Goal: Information Seeking & Learning: Check status

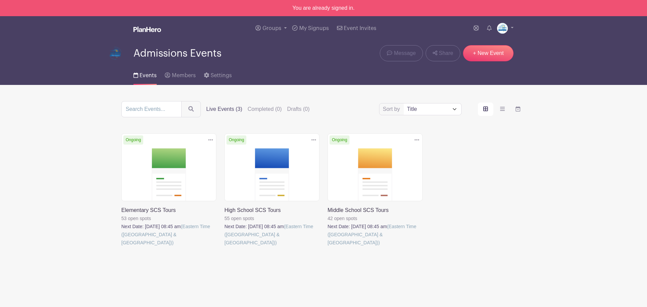
click at [121, 247] on link at bounding box center [121, 247] width 0 height 0
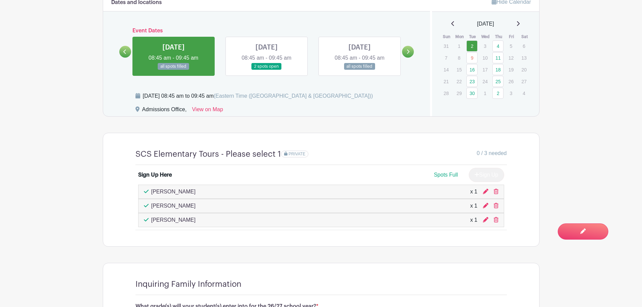
scroll to position [438, 0]
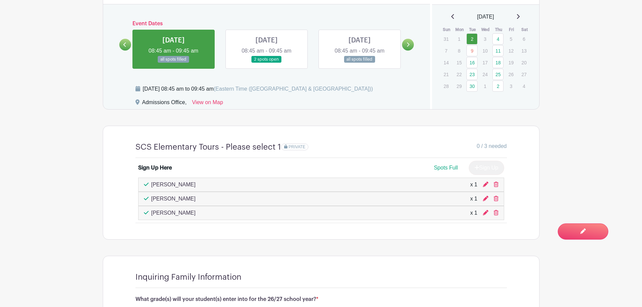
drag, startPoint x: 197, startPoint y: 186, endPoint x: 151, endPoint y: 185, distance: 45.8
click at [151, 185] on div "[PERSON_NAME] x 1" at bounding box center [321, 185] width 354 height 8
copy p "[PERSON_NAME]"
drag, startPoint x: 202, startPoint y: 198, endPoint x: 152, endPoint y: 201, distance: 50.3
click at [152, 201] on div "[PERSON_NAME] x 1" at bounding box center [321, 199] width 354 height 8
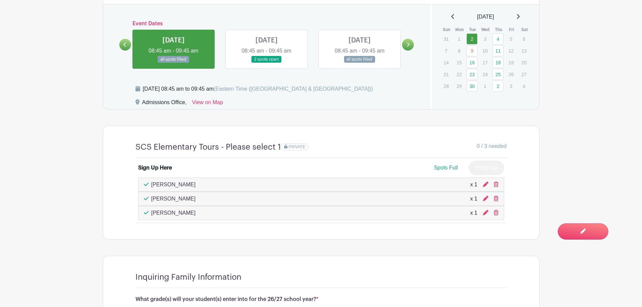
copy p "[PERSON_NAME]"
drag, startPoint x: 210, startPoint y: 210, endPoint x: 200, endPoint y: 215, distance: 10.8
click at [210, 210] on div "[PERSON_NAME] x 1" at bounding box center [321, 213] width 354 height 8
drag, startPoint x: 205, startPoint y: 215, endPoint x: 150, endPoint y: 214, distance: 55.6
click at [150, 214] on div "[PERSON_NAME] x 1" at bounding box center [321, 213] width 354 height 8
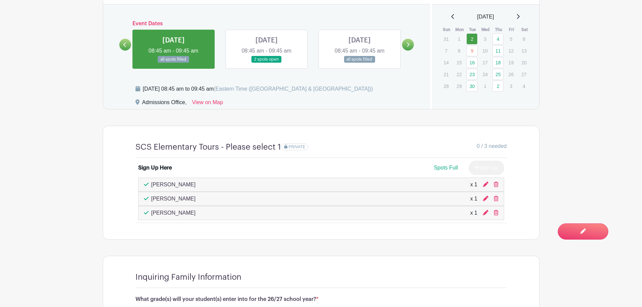
copy p "[PERSON_NAME]"
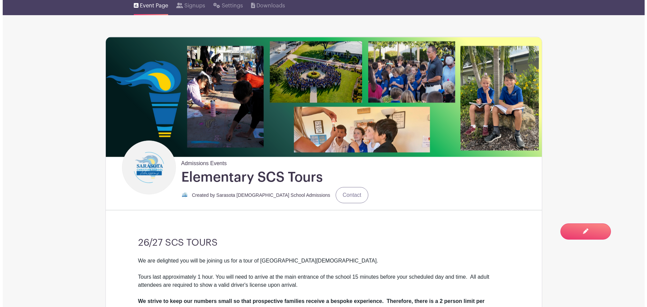
scroll to position [0, 0]
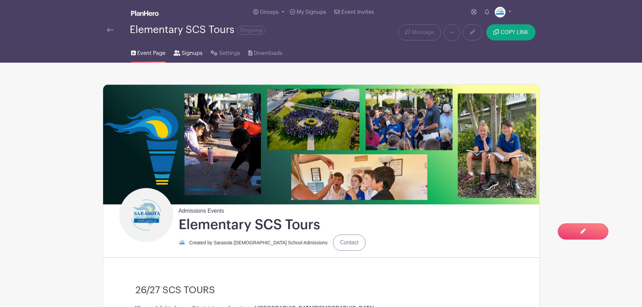
click at [194, 50] on span "Signups" at bounding box center [192, 53] width 21 height 8
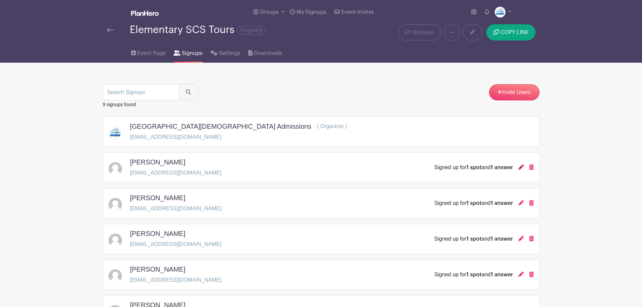
click at [520, 169] on icon at bounding box center [520, 166] width 5 height 5
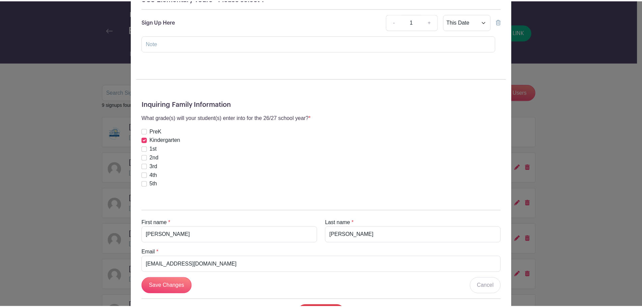
scroll to position [131, 0]
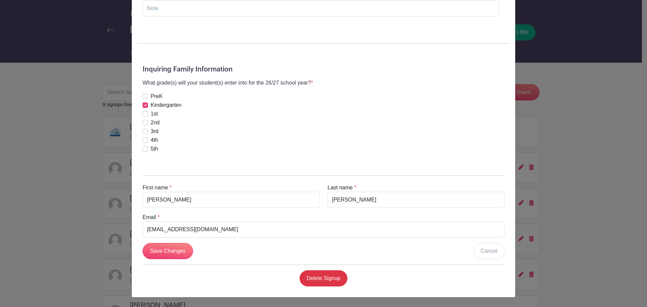
click at [576, 174] on div "[PERSON_NAME] Signup [DATE] 08:45 am to 09:45 am Admissions Office, SCS Element…" at bounding box center [323, 153] width 647 height 307
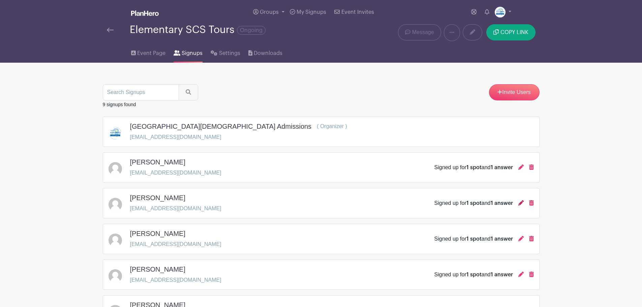
click at [521, 205] on icon at bounding box center [520, 202] width 5 height 5
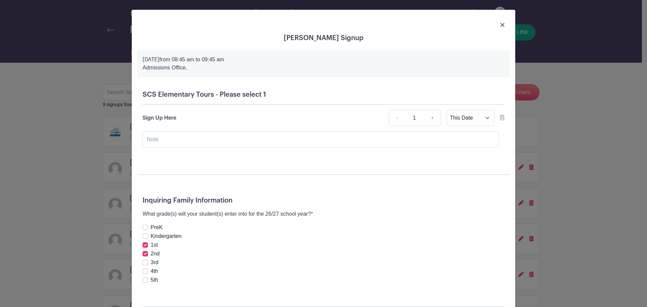
click at [500, 25] on img at bounding box center [502, 25] width 4 height 4
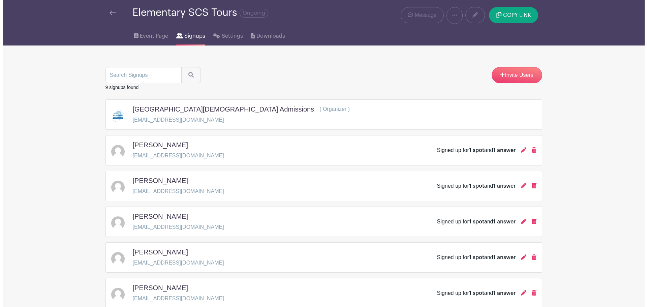
scroll to position [34, 0]
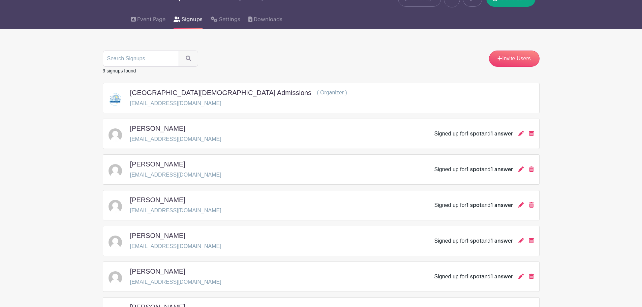
click at [484, 239] on div "Signed up for 1 spot and 1 answer" at bounding box center [473, 241] width 78 height 8
click at [518, 240] on icon at bounding box center [520, 240] width 5 height 5
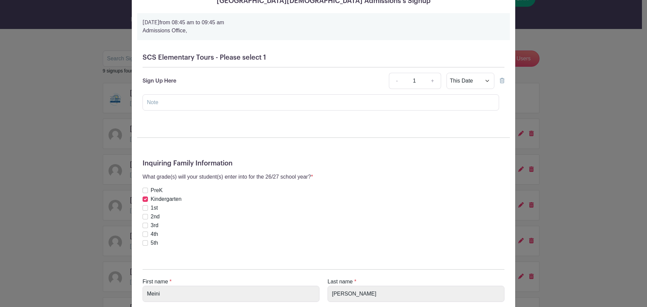
scroll to position [0, 0]
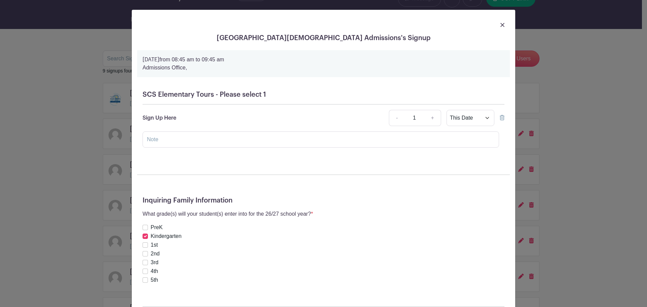
click at [500, 26] on img at bounding box center [502, 25] width 4 height 4
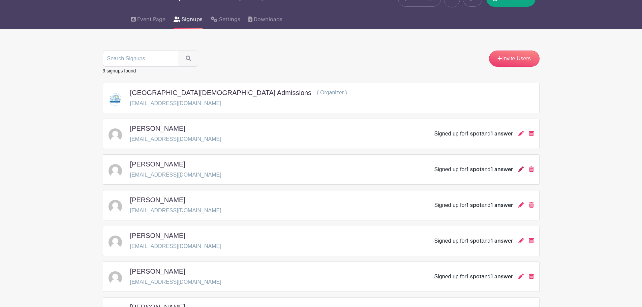
click at [519, 168] on icon at bounding box center [520, 168] width 5 height 5
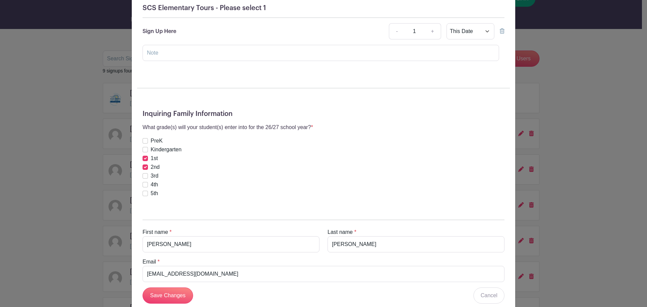
scroll to position [131, 0]
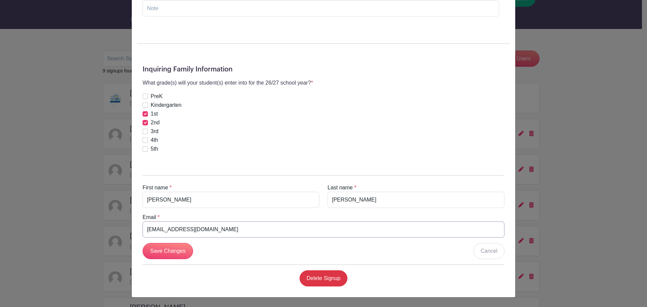
click at [226, 229] on input "[EMAIL_ADDRESS][DOMAIN_NAME]" at bounding box center [323, 229] width 362 height 16
click at [560, 126] on div "[PERSON_NAME] Signup [DATE] 08:45 am to 09:45 am Admissions Office, SCS Element…" at bounding box center [323, 153] width 647 height 307
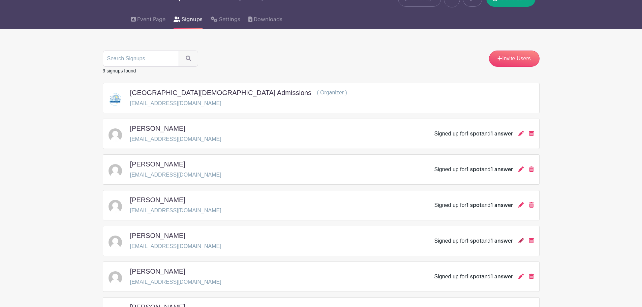
click at [518, 239] on icon at bounding box center [520, 240] width 5 height 5
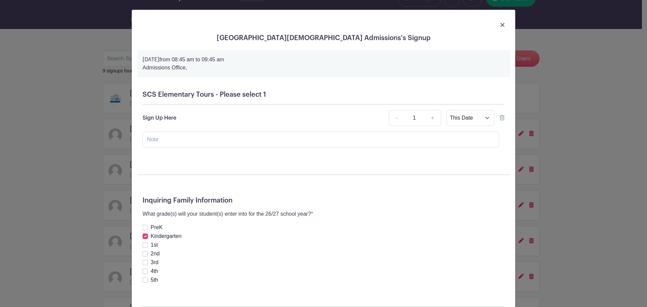
click at [497, 25] on div at bounding box center [323, 24] width 372 height 19
click at [500, 25] on img at bounding box center [502, 25] width 4 height 4
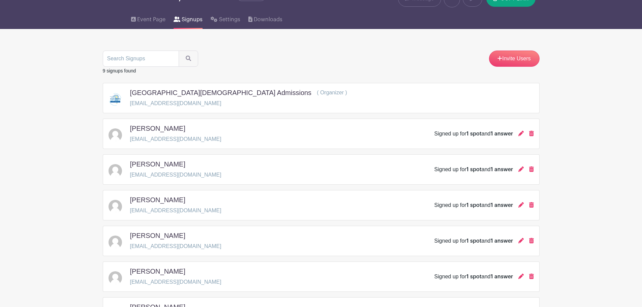
click at [490, 135] on div "Signed up for 1 spot and 1 answer" at bounding box center [473, 134] width 78 height 8
click at [518, 136] on div at bounding box center [520, 134] width 5 height 8
click at [518, 133] on icon at bounding box center [520, 133] width 5 height 5
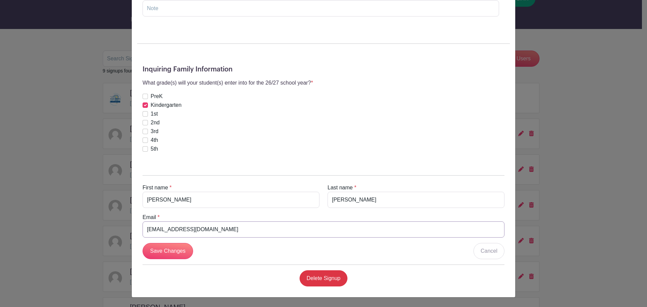
click at [185, 230] on input "[EMAIL_ADDRESS][DOMAIN_NAME]" at bounding box center [323, 229] width 362 height 16
click at [543, 98] on div "[PERSON_NAME] Signup [DATE] 08:45 am to 09:45 am Admissions Office, SCS Element…" at bounding box center [323, 153] width 647 height 307
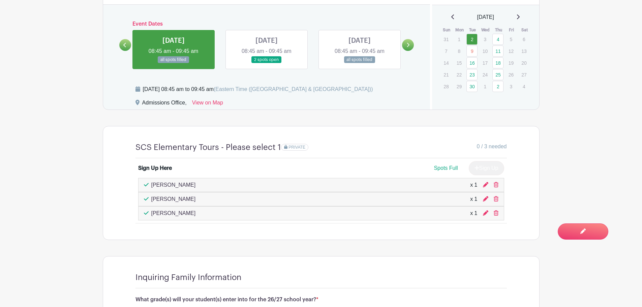
scroll to position [438, 0]
click at [266, 63] on link at bounding box center [266, 63] width 0 height 0
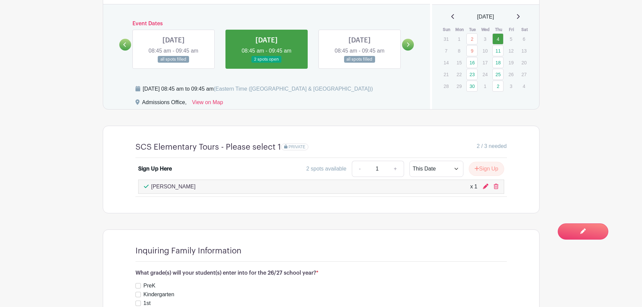
click at [166, 186] on p "[PERSON_NAME]" at bounding box center [173, 187] width 44 height 8
drag, startPoint x: 192, startPoint y: 187, endPoint x: 152, endPoint y: 189, distance: 39.5
click at [152, 189] on div "[PERSON_NAME] x 1" at bounding box center [321, 187] width 354 height 8
copy p "[PERSON_NAME]"
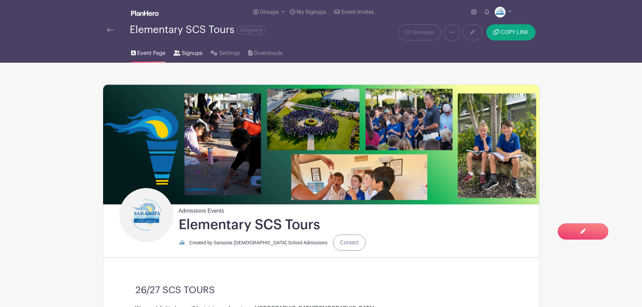
click at [186, 46] on link "Signups" at bounding box center [187, 52] width 29 height 22
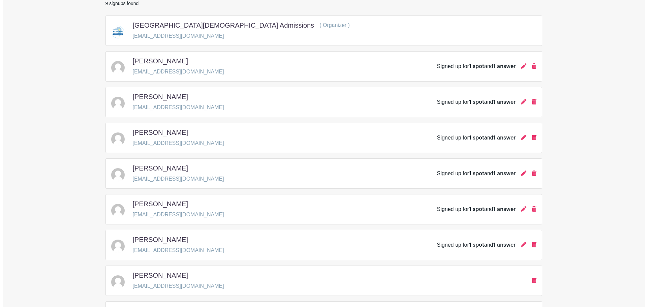
scroll to position [135, 0]
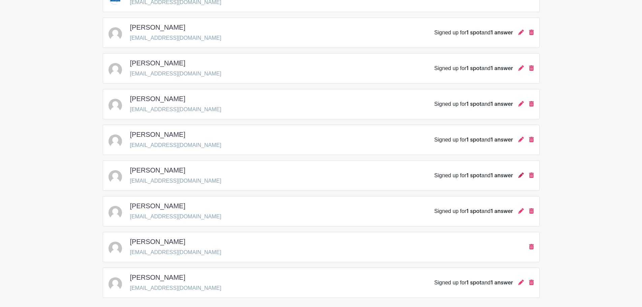
click at [522, 177] on icon at bounding box center [520, 174] width 5 height 5
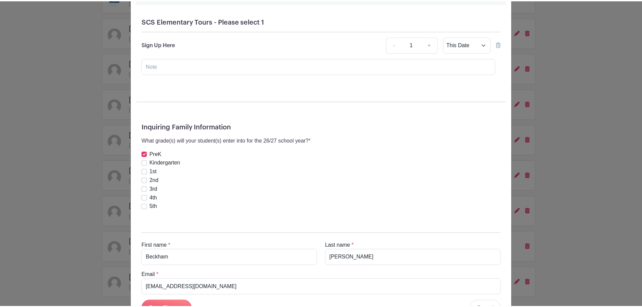
scroll to position [131, 0]
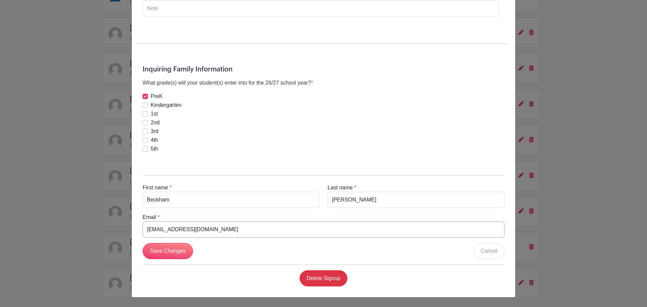
click at [208, 232] on input "[EMAIL_ADDRESS][DOMAIN_NAME]" at bounding box center [323, 229] width 362 height 16
click at [550, 211] on div "[PERSON_NAME] [PERSON_NAME] Signup [DATE] 08:45 am to 09:45 am Admissions Offic…" at bounding box center [323, 153] width 647 height 307
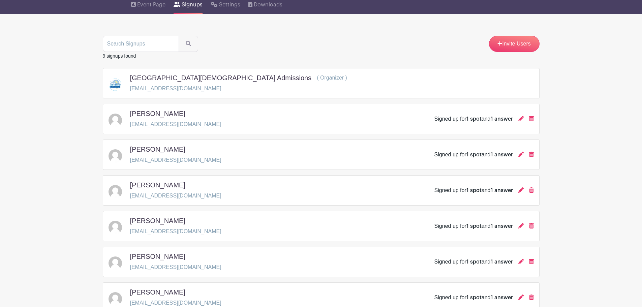
scroll to position [0, 0]
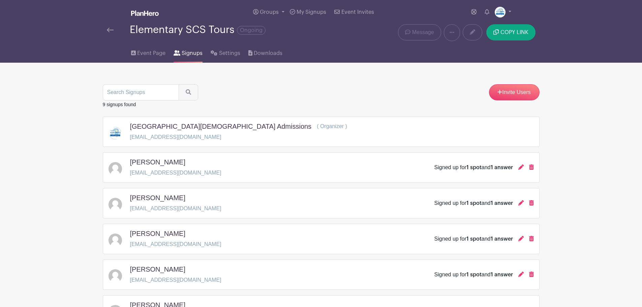
click at [108, 27] on link at bounding box center [110, 30] width 7 height 8
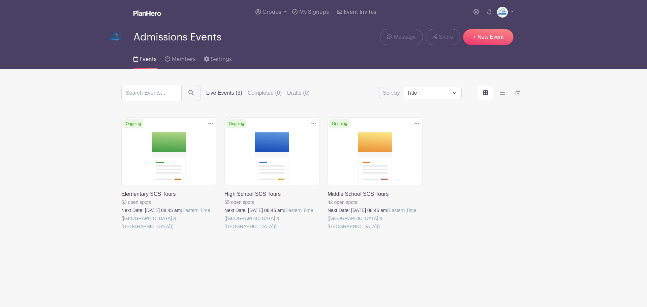
click at [121, 230] on link at bounding box center [121, 230] width 0 height 0
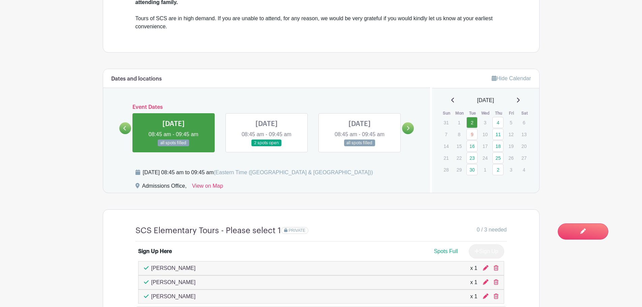
scroll to position [370, 0]
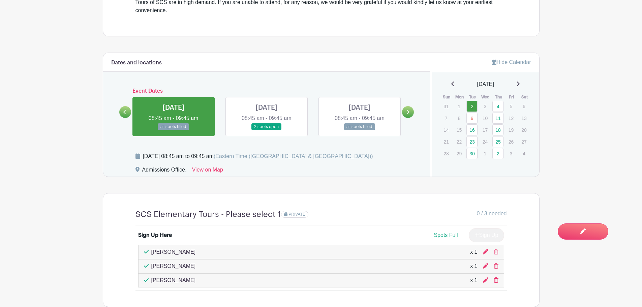
click at [359, 130] on link at bounding box center [359, 130] width 0 height 0
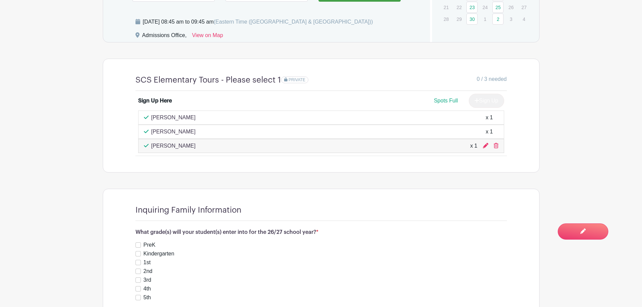
scroll to position [505, 0]
drag, startPoint x: 222, startPoint y: 118, endPoint x: 149, endPoint y: 118, distance: 73.8
click at [149, 118] on div "[PERSON_NAME] x 1" at bounding box center [321, 117] width 354 height 8
copy p "[PERSON_NAME]"
drag, startPoint x: 195, startPoint y: 131, endPoint x: 152, endPoint y: 133, distance: 42.8
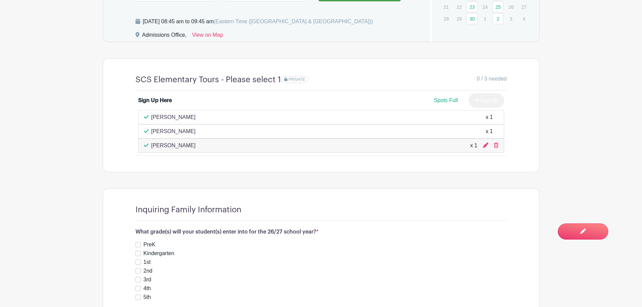
click at [152, 133] on div "[PERSON_NAME] x 1" at bounding box center [321, 131] width 354 height 8
copy p "[PERSON_NAME]"
drag, startPoint x: 202, startPoint y: 148, endPoint x: 150, endPoint y: 148, distance: 52.2
click at [150, 148] on div "[PERSON_NAME] x 1" at bounding box center [321, 145] width 354 height 8
copy p "[PERSON_NAME]"
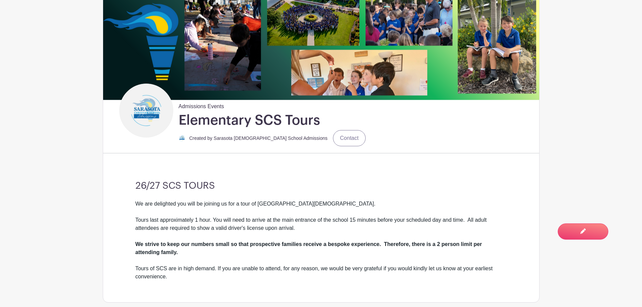
scroll to position [0, 0]
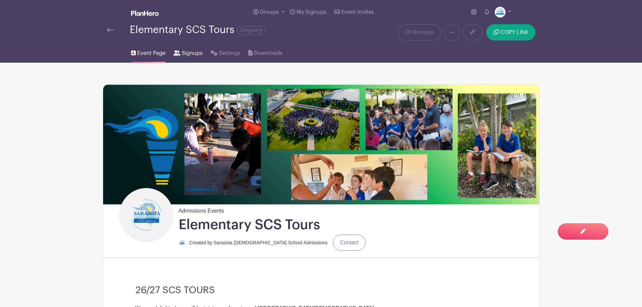
click at [182, 52] on span "Signups" at bounding box center [192, 53] width 21 height 8
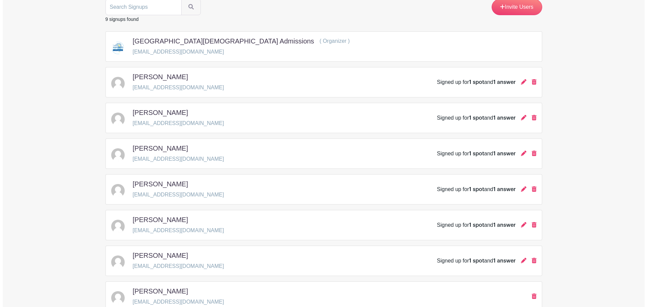
scroll to position [168, 0]
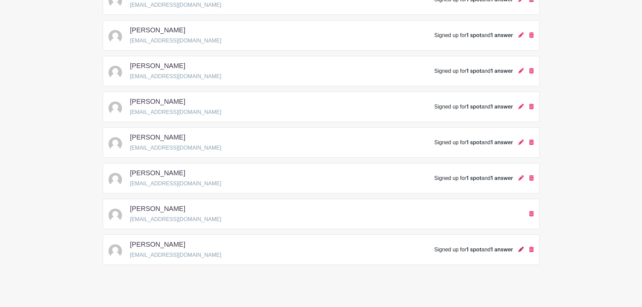
click at [522, 250] on icon at bounding box center [520, 249] width 5 height 5
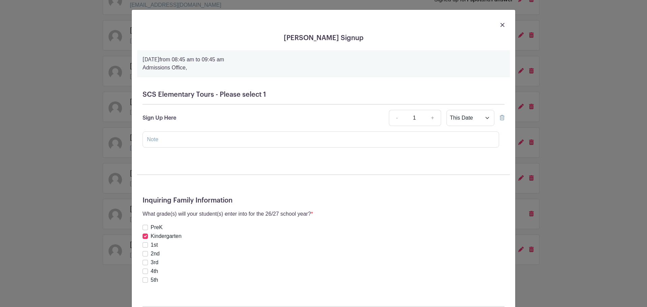
scroll to position [131, 0]
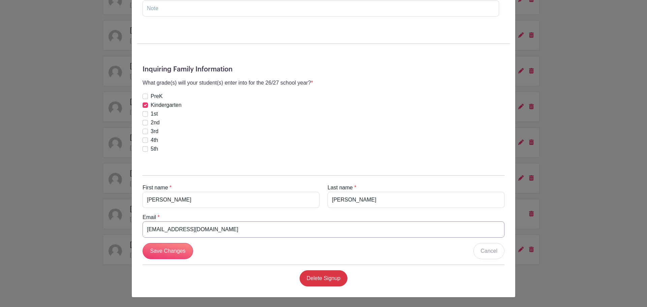
click at [177, 232] on input "[EMAIL_ADDRESS][DOMAIN_NAME]" at bounding box center [323, 229] width 362 height 16
click at [602, 210] on div "[PERSON_NAME] Signup [DATE] 08:45 am to 09:45 am Admissions Office, SCS Element…" at bounding box center [323, 153] width 647 height 307
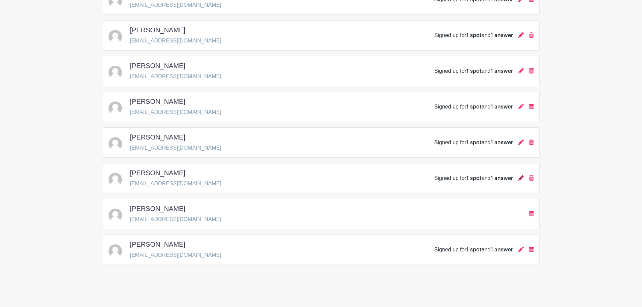
click at [520, 177] on icon at bounding box center [520, 177] width 5 height 5
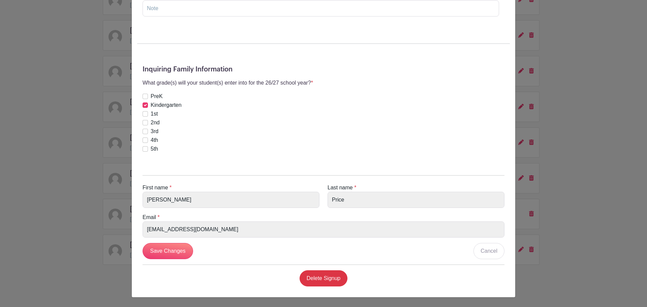
click at [106, 225] on div "[GEOGRAPHIC_DATA][DEMOGRAPHIC_DATA] Admissions's Signup [DATE] 08:45 am to 09:4…" at bounding box center [323, 153] width 647 height 307
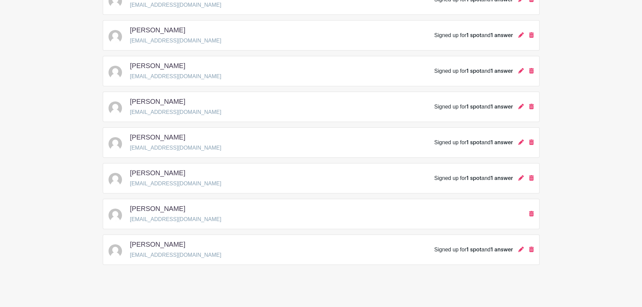
click at [552, 285] on main "Groups All Groups Admissions Events Add New Group My Signups Event Invites My a…" at bounding box center [321, 69] width 642 height 475
click at [518, 73] on icon at bounding box center [520, 70] width 5 height 5
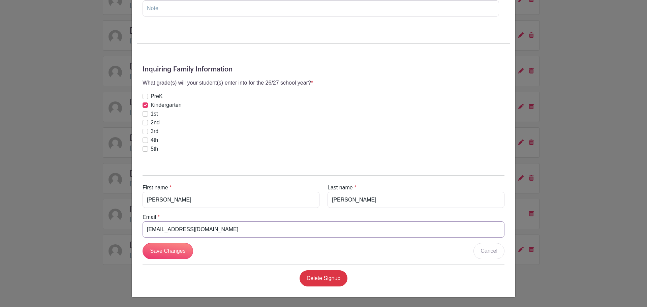
click at [220, 228] on input "[EMAIL_ADDRESS][DOMAIN_NAME]" at bounding box center [323, 229] width 362 height 16
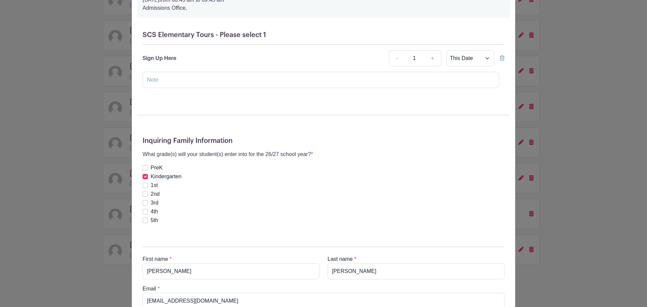
scroll to position [0, 0]
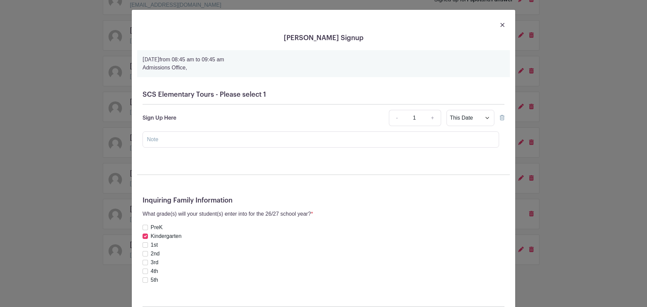
click at [497, 25] on div at bounding box center [323, 24] width 372 height 19
click at [500, 25] on img at bounding box center [502, 25] width 4 height 4
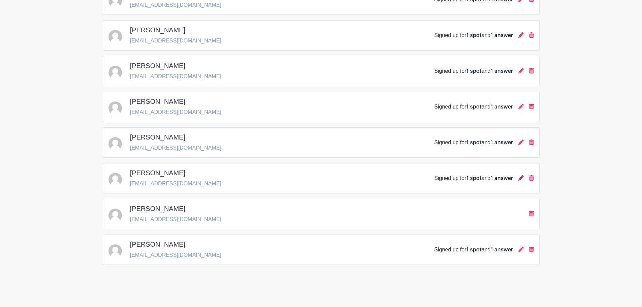
click at [520, 178] on icon at bounding box center [520, 177] width 5 height 5
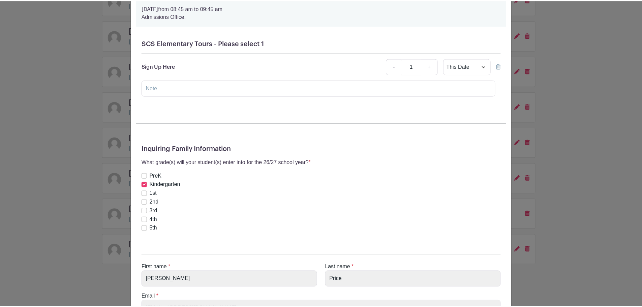
scroll to position [131, 0]
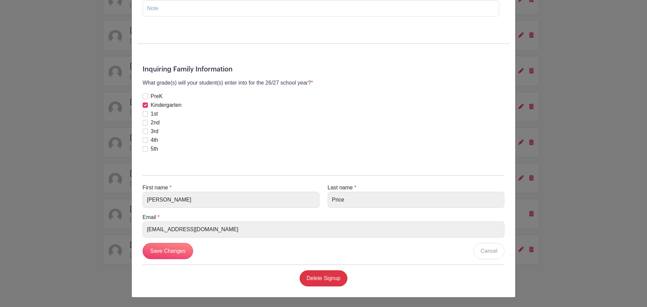
click at [576, 201] on div "[GEOGRAPHIC_DATA][DEMOGRAPHIC_DATA] Admissions's Signup [DATE] 08:45 am to 09:4…" at bounding box center [323, 153] width 647 height 307
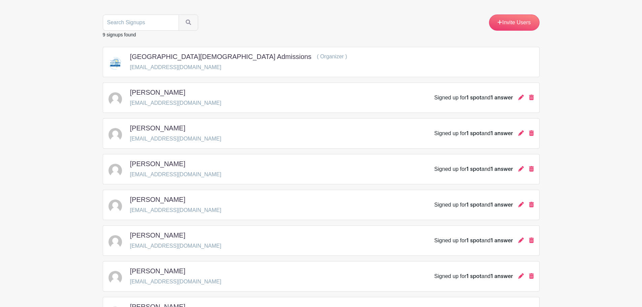
scroll to position [0, 0]
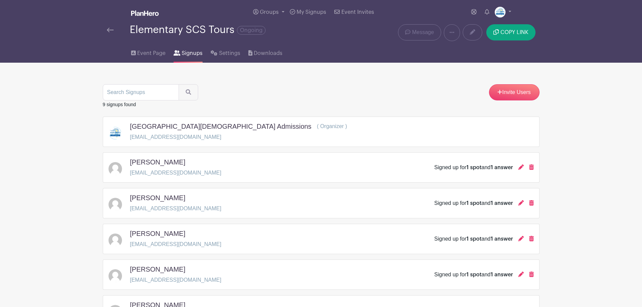
click at [116, 27] on div at bounding box center [118, 30] width 23 height 8
click at [109, 29] on img at bounding box center [110, 30] width 7 height 5
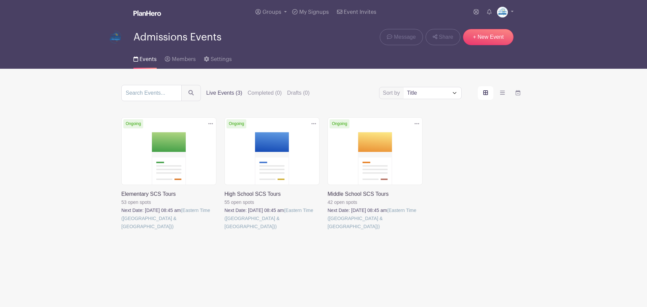
click at [121, 230] on link at bounding box center [121, 230] width 0 height 0
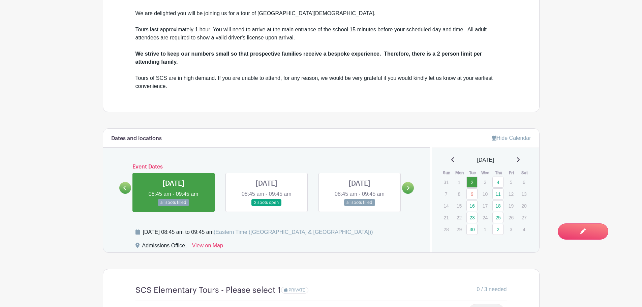
scroll to position [304, 0]
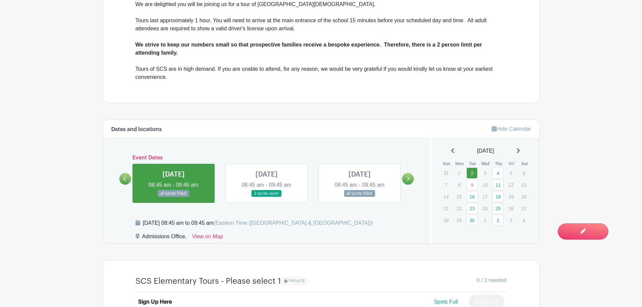
click at [409, 181] on icon at bounding box center [407, 178] width 3 height 5
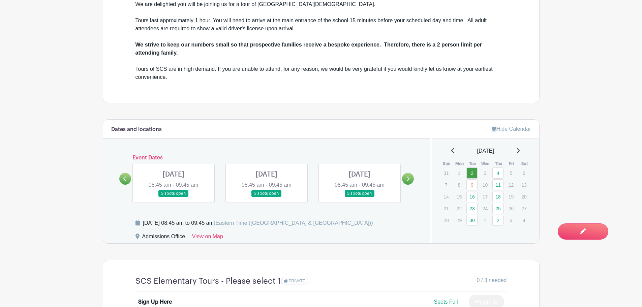
click at [409, 181] on icon at bounding box center [407, 178] width 3 height 5
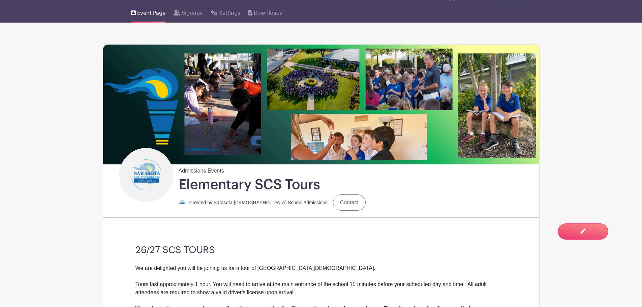
scroll to position [0, 0]
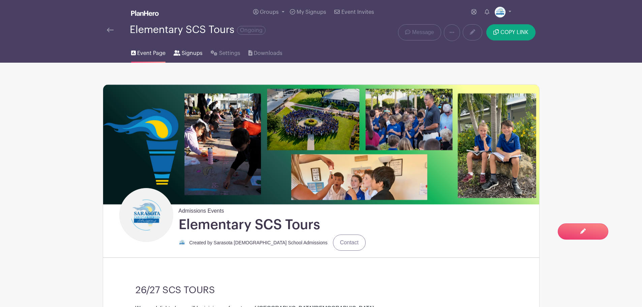
click at [190, 55] on span "Signups" at bounding box center [192, 53] width 21 height 8
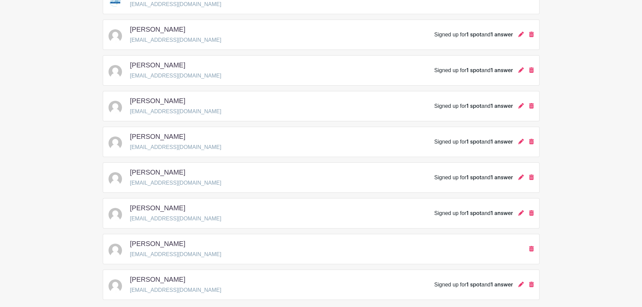
scroll to position [168, 0]
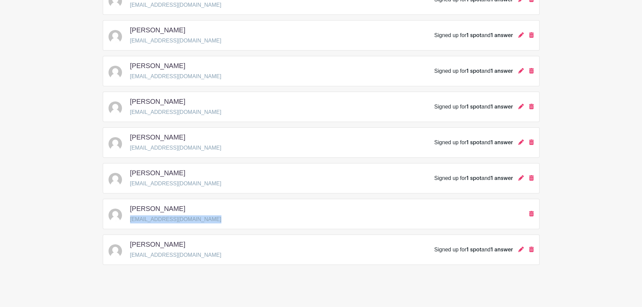
drag, startPoint x: 234, startPoint y: 221, endPoint x: 129, endPoint y: 221, distance: 105.1
click at [129, 221] on div "[PERSON_NAME] [EMAIL_ADDRESS][DOMAIN_NAME]" at bounding box center [320, 213] width 425 height 19
copy p "[EMAIL_ADDRESS][DOMAIN_NAME]"
drag, startPoint x: 533, startPoint y: 213, endPoint x: 357, endPoint y: 47, distance: 242.1
click at [533, 213] on icon at bounding box center [531, 213] width 5 height 5
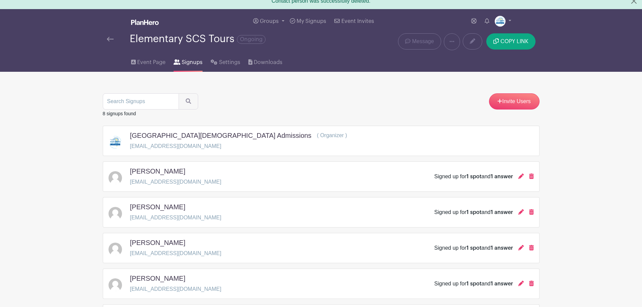
scroll to position [0, 0]
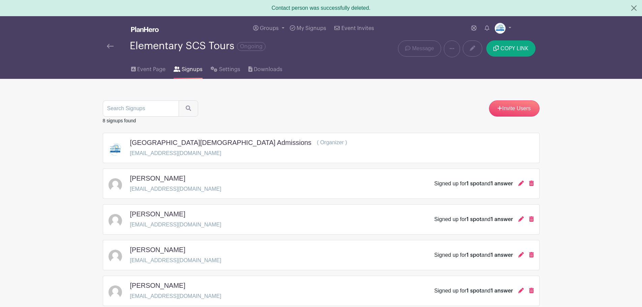
click at [111, 47] on img at bounding box center [110, 46] width 7 height 5
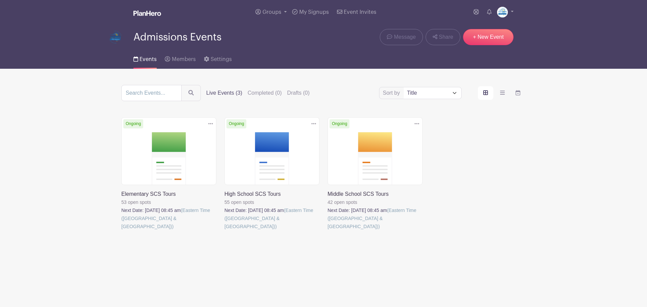
click at [327, 230] on link at bounding box center [327, 230] width 0 height 0
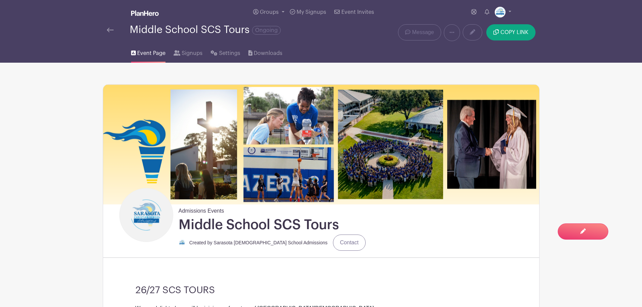
click at [436, 246] on div "Admissions Events Middle School SCS Tours Created by Sarasota [DEMOGRAPHIC_DATA…" at bounding box center [329, 220] width 420 height 64
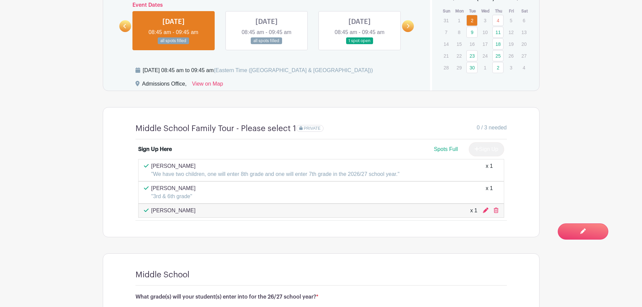
scroll to position [505, 0]
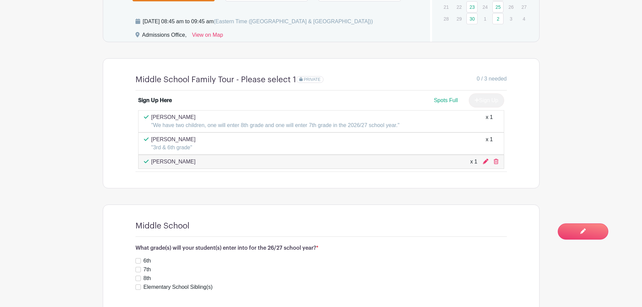
drag, startPoint x: 189, startPoint y: 117, endPoint x: 149, endPoint y: 121, distance: 40.2
click at [149, 121] on div "[PERSON_NAME] "We have two children, one will enter 8th grade and one will ente…" at bounding box center [321, 121] width 354 height 16
copy p "[PERSON_NAME]"
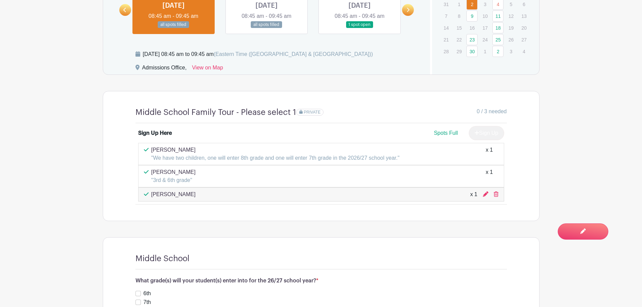
scroll to position [471, 0]
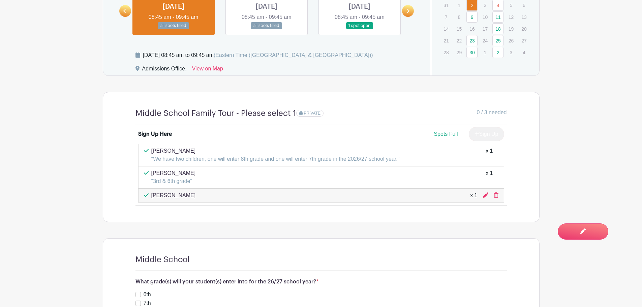
drag, startPoint x: 194, startPoint y: 172, endPoint x: 155, endPoint y: 173, distance: 39.4
click at [152, 171] on div "[PERSON_NAME] "3rd & 6th grade" x 1" at bounding box center [321, 177] width 354 height 16
copy p "[PERSON_NAME]"
drag, startPoint x: 204, startPoint y: 194, endPoint x: 150, endPoint y: 197, distance: 54.6
click at [150, 197] on div "[PERSON_NAME] x 1" at bounding box center [321, 195] width 354 height 8
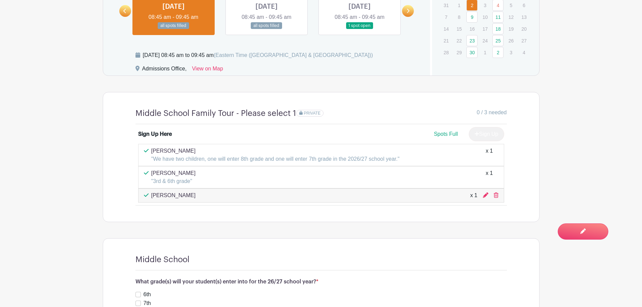
drag, startPoint x: 283, startPoint y: 224, endPoint x: 269, endPoint y: 222, distance: 14.0
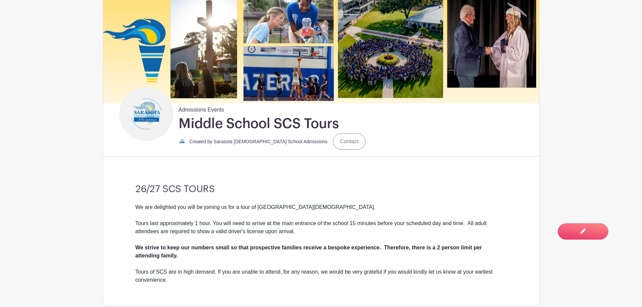
scroll to position [0, 0]
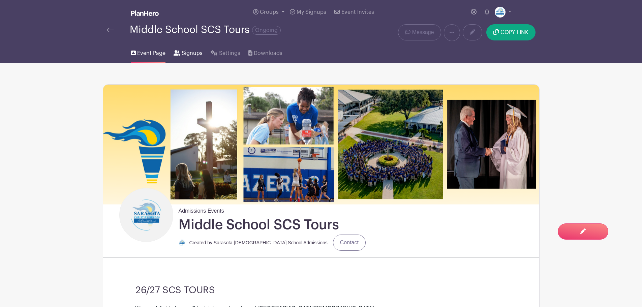
click at [185, 53] on span "Signups" at bounding box center [192, 53] width 21 height 8
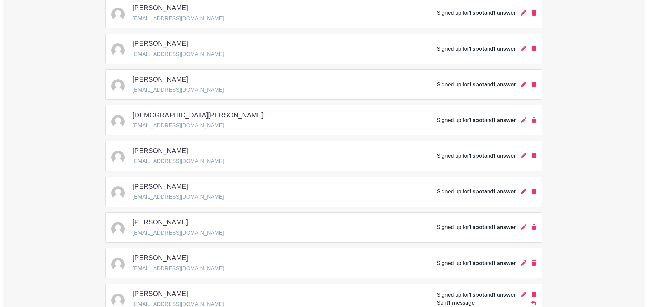
scroll to position [202, 0]
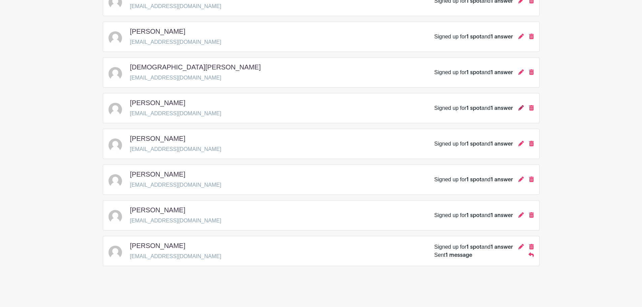
click at [519, 108] on icon at bounding box center [520, 107] width 5 height 5
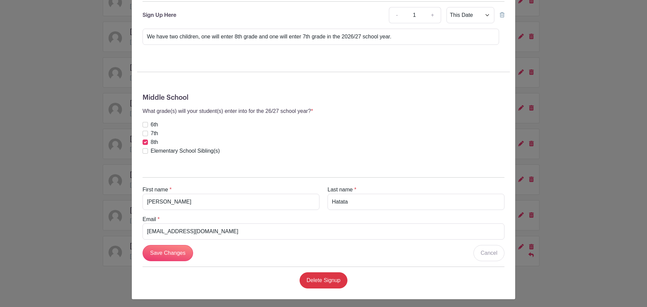
scroll to position [105, 0]
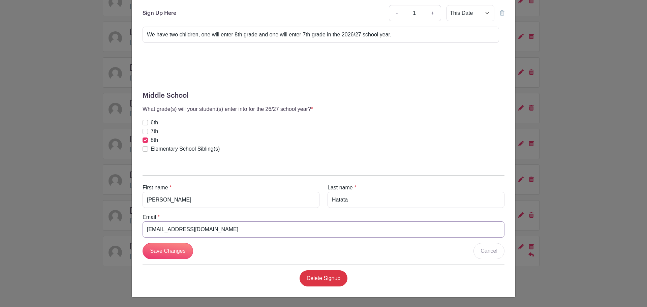
click at [194, 231] on input "[EMAIL_ADDRESS][DOMAIN_NAME]" at bounding box center [323, 229] width 362 height 16
click at [589, 153] on div "[PERSON_NAME] Signup [DATE] 08:45 am to 09:45 am Admissions Office, Middle Scho…" at bounding box center [323, 153] width 647 height 307
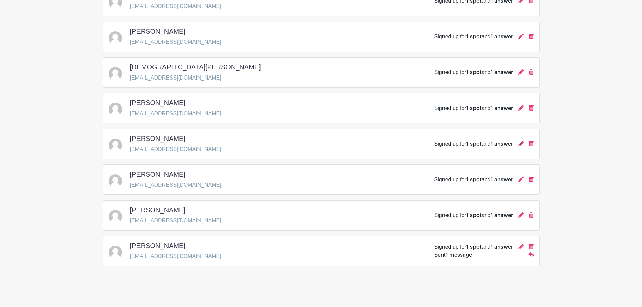
click at [520, 145] on icon at bounding box center [520, 143] width 5 height 5
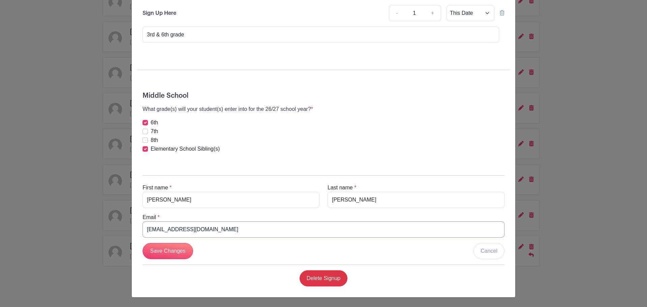
click at [177, 229] on input "[EMAIL_ADDRESS][DOMAIN_NAME]" at bounding box center [323, 229] width 362 height 16
click at [589, 177] on div "[PERSON_NAME] Signup [DATE] 08:45 am to 09:45 am Admissions Office, Middle Scho…" at bounding box center [323, 153] width 647 height 307
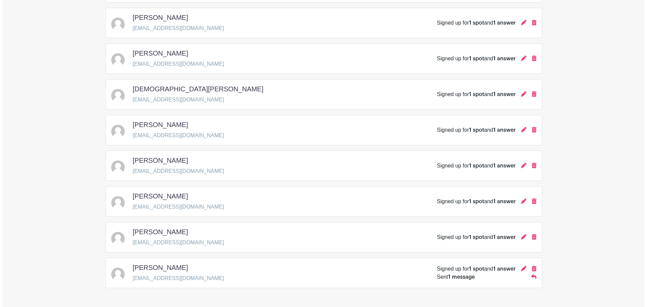
scroll to position [168, 0]
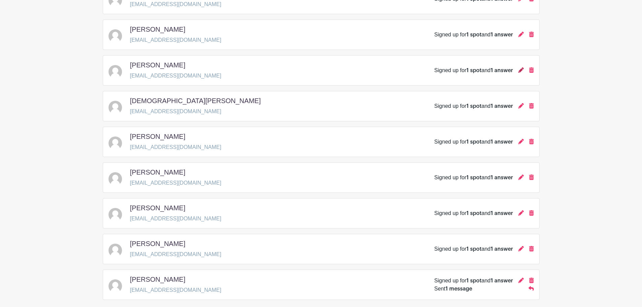
click at [519, 73] on div at bounding box center [520, 70] width 5 height 8
click at [520, 71] on icon at bounding box center [520, 69] width 5 height 5
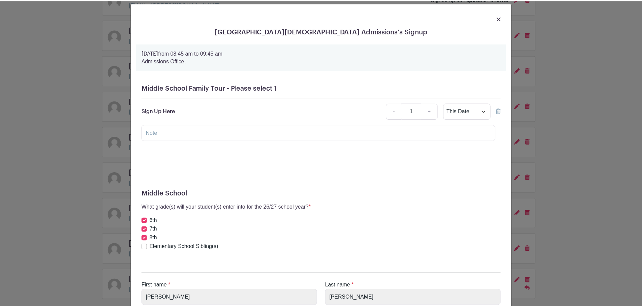
scroll to position [0, 0]
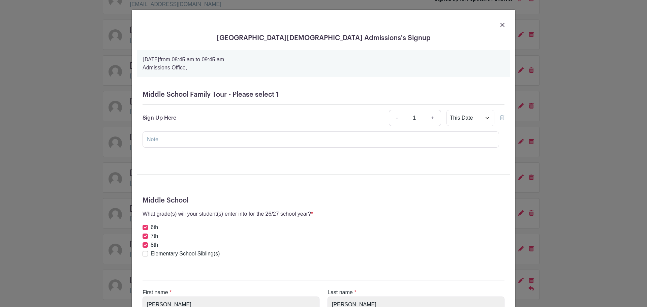
click at [501, 26] on img at bounding box center [502, 25] width 4 height 4
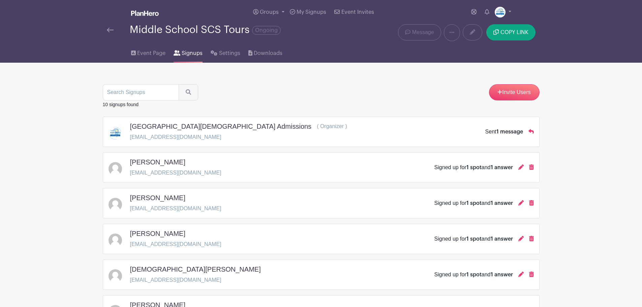
click at [106, 31] on div "Middle School SCS Tours Ongoing" at bounding box center [230, 32] width 255 height 17
click at [108, 27] on link at bounding box center [110, 30] width 7 height 8
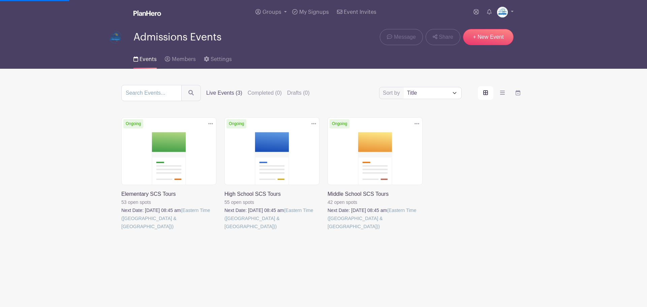
click at [327, 230] on link at bounding box center [327, 230] width 0 height 0
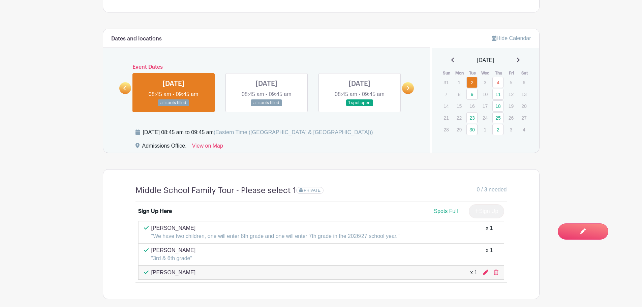
scroll to position [404, 0]
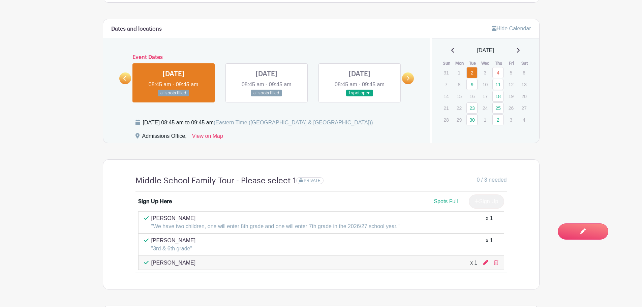
click at [266, 97] on link at bounding box center [266, 97] width 0 height 0
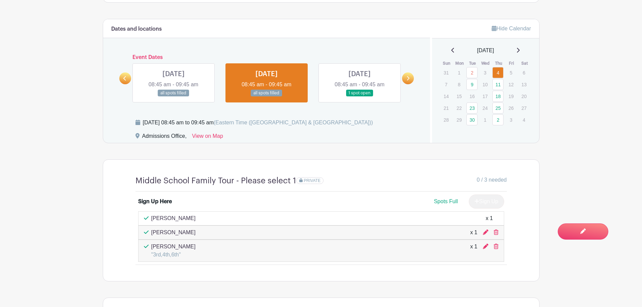
scroll to position [438, 0]
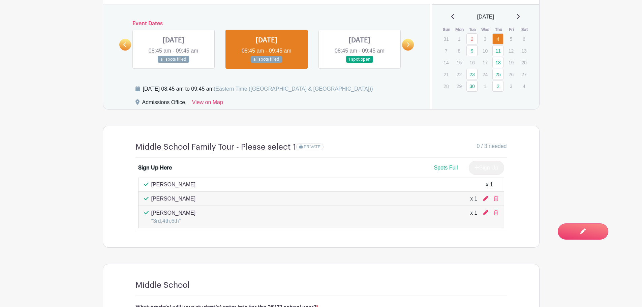
drag, startPoint x: 202, startPoint y: 180, endPoint x: 148, endPoint y: 189, distance: 55.2
click at [148, 189] on div "[PERSON_NAME] x 1" at bounding box center [321, 184] width 366 height 14
drag, startPoint x: 203, startPoint y: 196, endPoint x: 153, endPoint y: 200, distance: 50.4
click at [153, 200] on div "[PERSON_NAME] x 1" at bounding box center [321, 199] width 354 height 8
click at [198, 199] on div "[PERSON_NAME] x 1" at bounding box center [321, 199] width 354 height 8
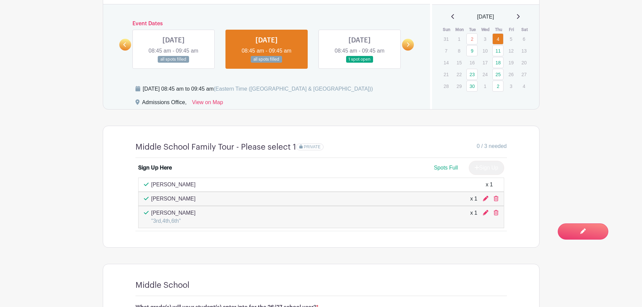
drag, startPoint x: 196, startPoint y: 200, endPoint x: 147, endPoint y: 201, distance: 49.5
click at [147, 201] on div "[PERSON_NAME] x 1" at bounding box center [321, 199] width 354 height 8
drag, startPoint x: 187, startPoint y: 213, endPoint x: 138, endPoint y: 215, distance: 48.6
click at [138, 215] on div "[PERSON_NAME] "3rd,4th,6th" x 1" at bounding box center [321, 217] width 366 height 22
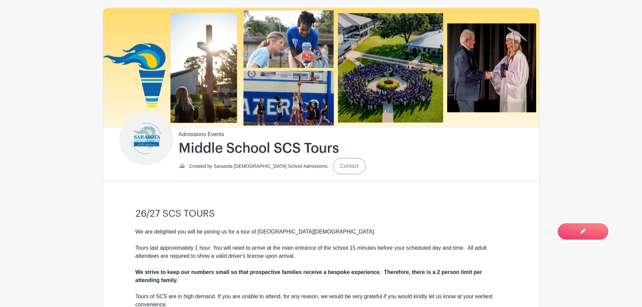
scroll to position [0, 0]
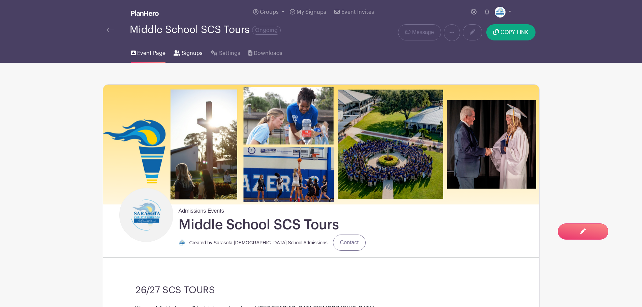
click at [193, 56] on span "Signups" at bounding box center [192, 53] width 21 height 8
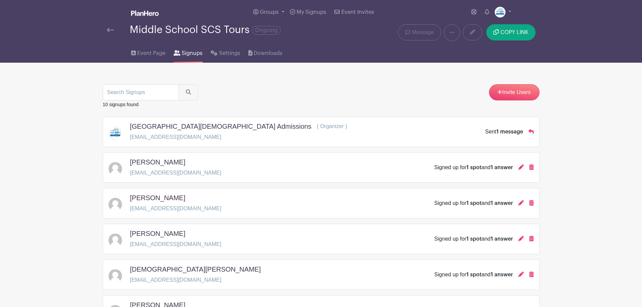
click at [111, 28] on img at bounding box center [110, 30] width 7 height 5
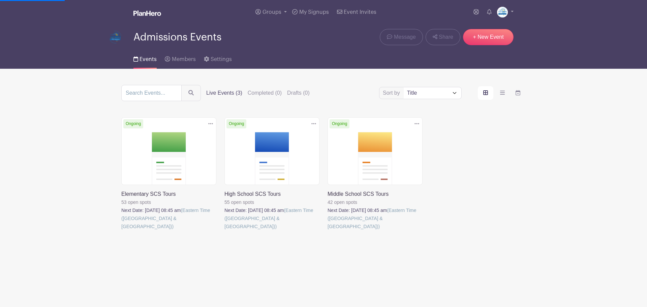
click at [224, 230] on link at bounding box center [224, 230] width 0 height 0
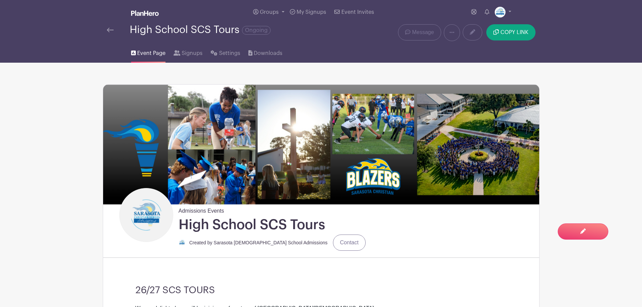
click at [111, 33] on link at bounding box center [110, 30] width 7 height 8
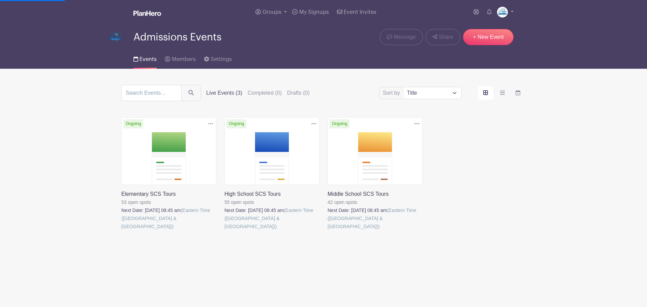
click at [327, 230] on link at bounding box center [327, 230] width 0 height 0
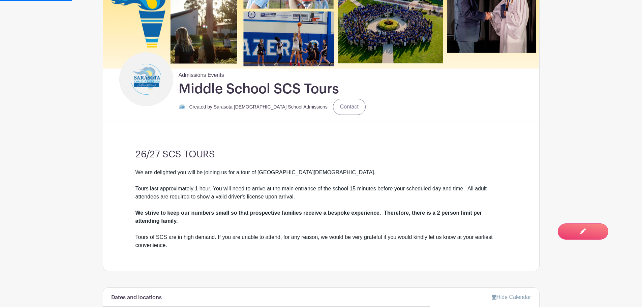
scroll to position [269, 0]
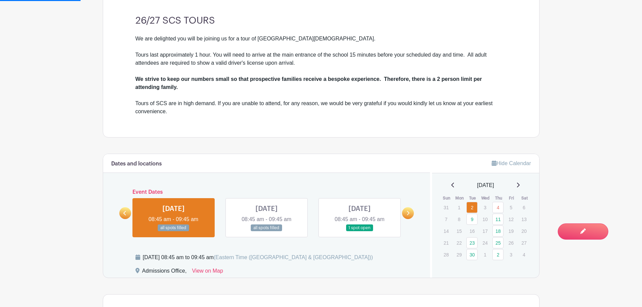
click at [359, 231] on link at bounding box center [359, 231] width 0 height 0
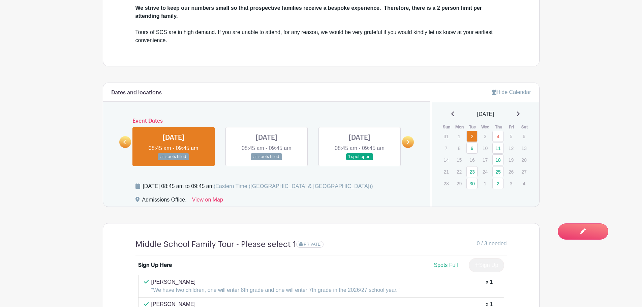
scroll to position [438, 0]
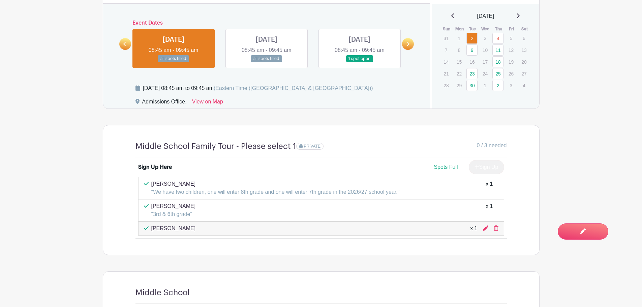
drag, startPoint x: 187, startPoint y: 185, endPoint x: 151, endPoint y: 184, distance: 36.4
click at [151, 184] on p "[PERSON_NAME]" at bounding box center [275, 184] width 248 height 8
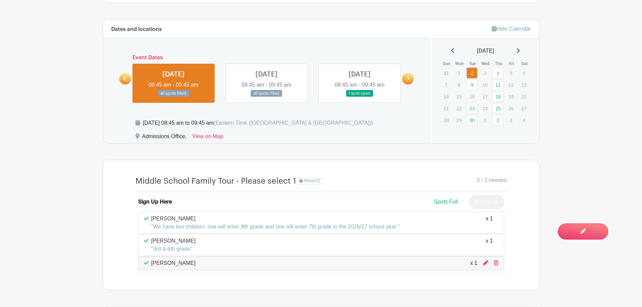
scroll to position [337, 0]
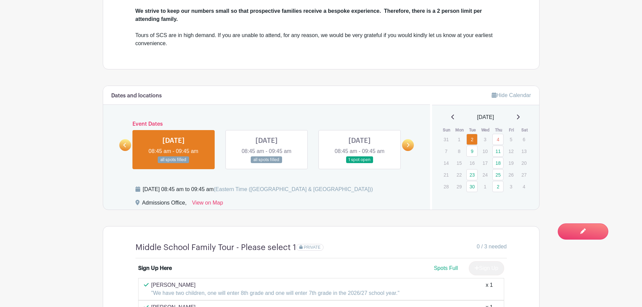
click at [359, 163] on link at bounding box center [359, 163] width 0 height 0
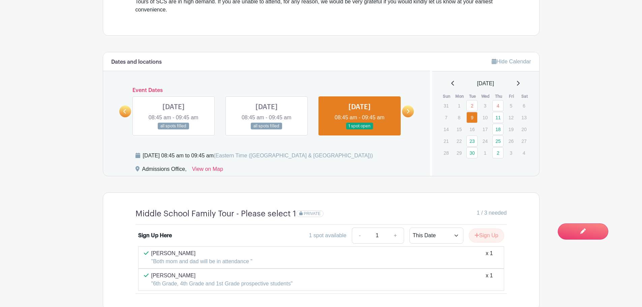
click at [266, 130] on link at bounding box center [266, 130] width 0 height 0
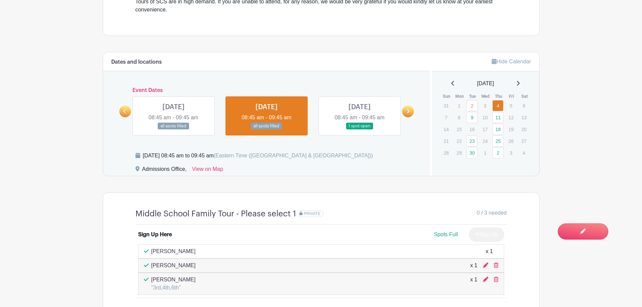
click at [359, 130] on link at bounding box center [359, 130] width 0 height 0
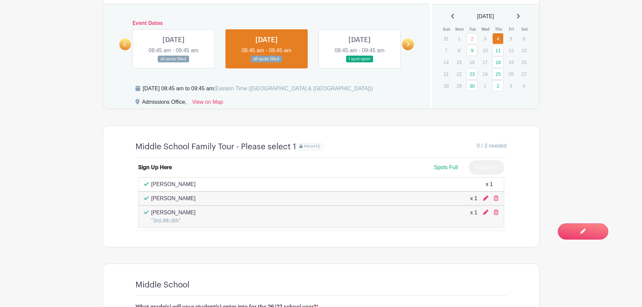
scroll to position [438, 0]
click at [359, 62] on link at bounding box center [359, 62] width 0 height 0
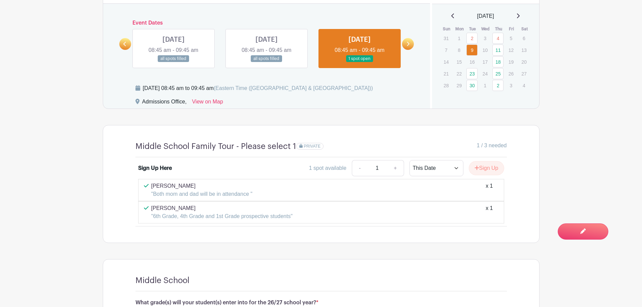
drag, startPoint x: 189, startPoint y: 183, endPoint x: 150, endPoint y: 187, distance: 39.6
click at [150, 187] on div "[PERSON_NAME] "Both mom and dad will be in attendance " x 1" at bounding box center [321, 190] width 366 height 22
drag, startPoint x: 187, startPoint y: 206, endPoint x: 150, endPoint y: 208, distance: 37.1
click at [150, 208] on div "[PERSON_NAME] "6th Grade, 4th Grade and 1st Grade prospective students" x 1" at bounding box center [321, 212] width 354 height 16
click at [404, 42] on link at bounding box center [408, 44] width 12 height 12
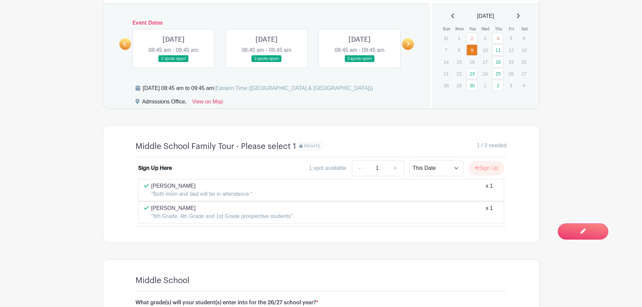
click at [173, 62] on link at bounding box center [173, 62] width 0 height 0
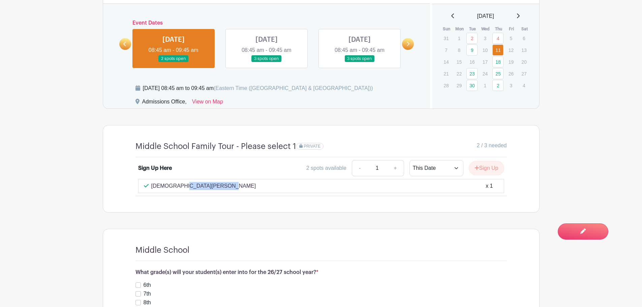
drag, startPoint x: 199, startPoint y: 182, endPoint x: 146, endPoint y: 187, distance: 53.1
click at [146, 187] on div "[DEMOGRAPHIC_DATA][PERSON_NAME] x 1" at bounding box center [321, 186] width 354 height 8
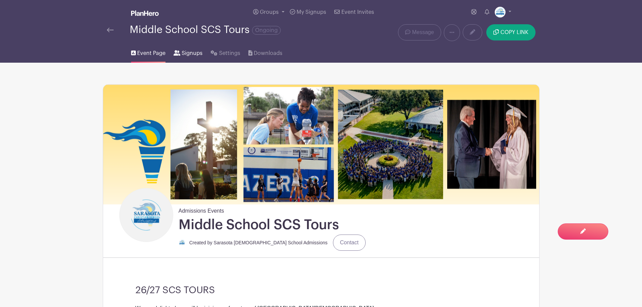
click at [175, 54] on icon at bounding box center [176, 52] width 7 height 5
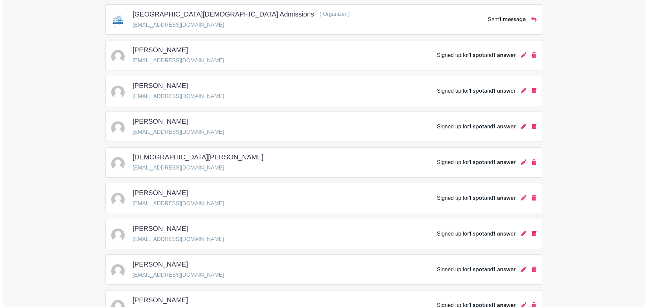
scroll to position [203, 0]
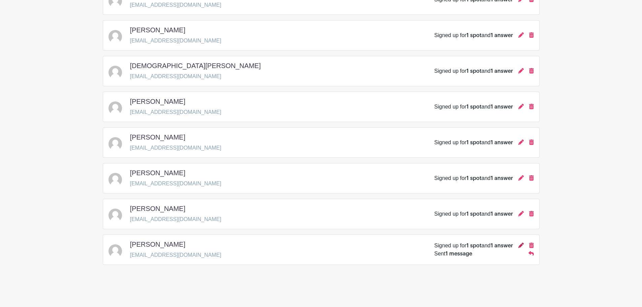
click at [520, 243] on icon at bounding box center [520, 244] width 5 height 5
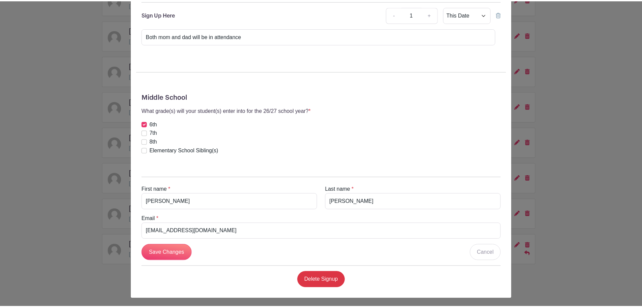
scroll to position [105, 0]
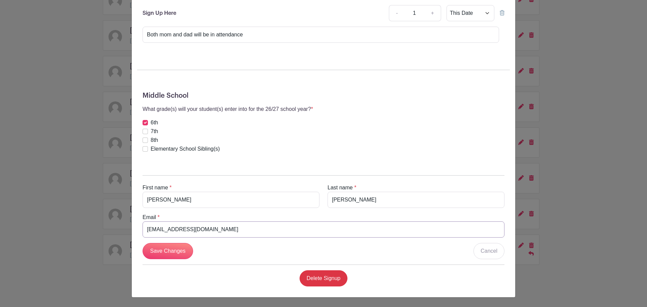
click at [165, 227] on input "[EMAIL_ADDRESS][DOMAIN_NAME]" at bounding box center [323, 229] width 362 height 16
click at [588, 177] on div "[PERSON_NAME] Signup [DATE] 08:45 am to 09:45 am Admissions Office, Middle Scho…" at bounding box center [323, 153] width 647 height 307
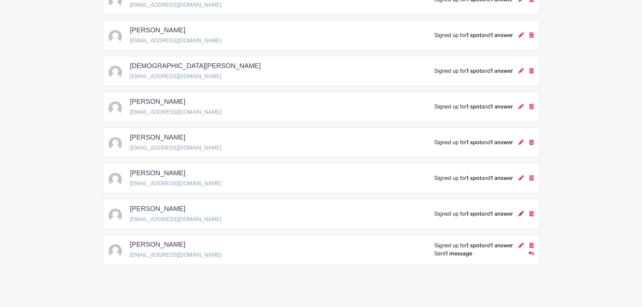
click at [523, 213] on icon at bounding box center [520, 213] width 5 height 5
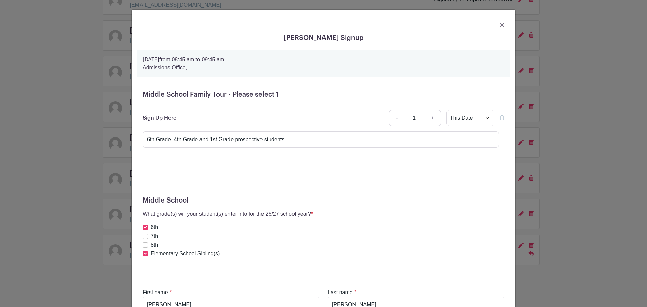
click at [587, 168] on div "[PERSON_NAME] Signup [DATE] 08:45 am to 09:45 am Admissions Office, Middle Scho…" at bounding box center [323, 153] width 647 height 307
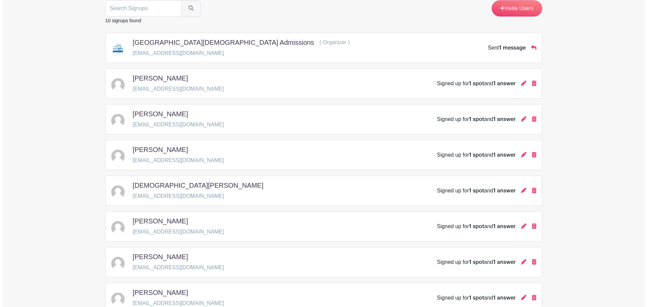
scroll to position [69, 0]
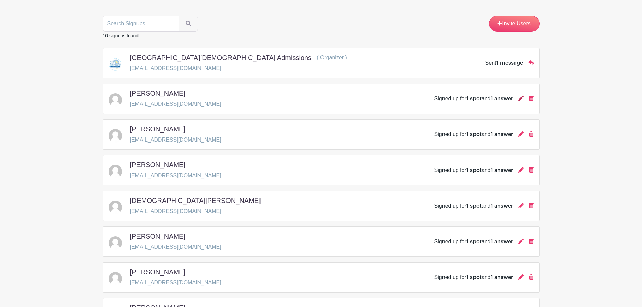
click at [518, 98] on icon at bounding box center [520, 98] width 5 height 5
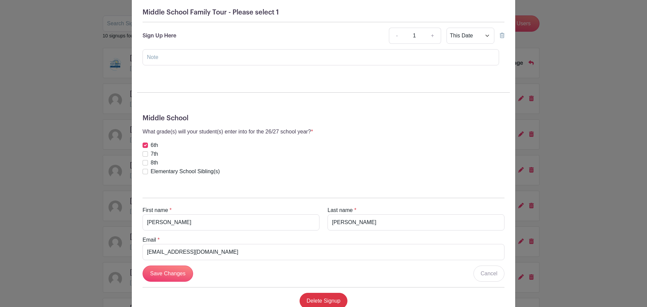
scroll to position [105, 0]
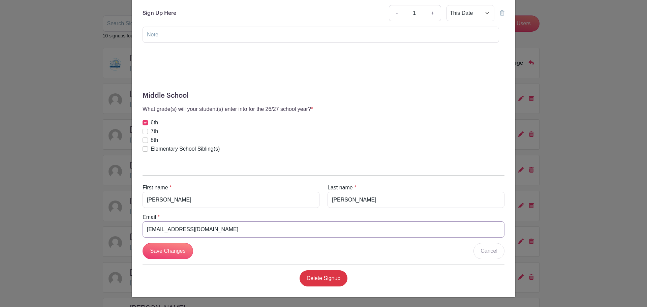
click at [202, 227] on input "[EMAIL_ADDRESS][DOMAIN_NAME]" at bounding box center [323, 229] width 362 height 16
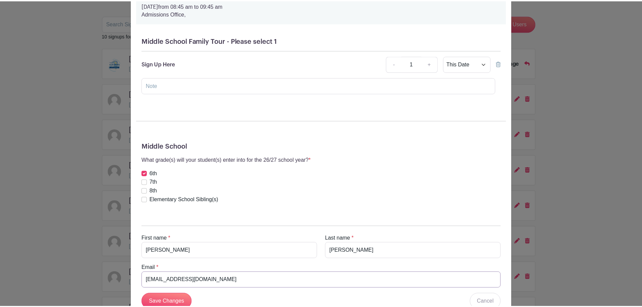
scroll to position [0, 0]
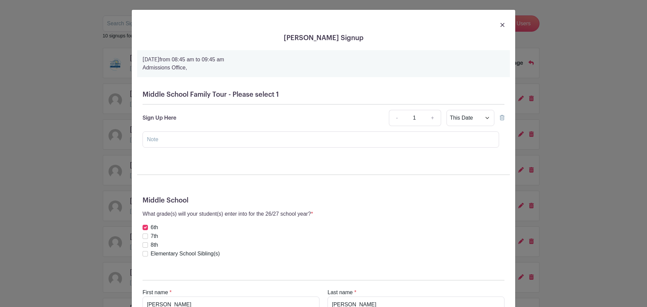
click at [500, 26] on img at bounding box center [502, 25] width 4 height 4
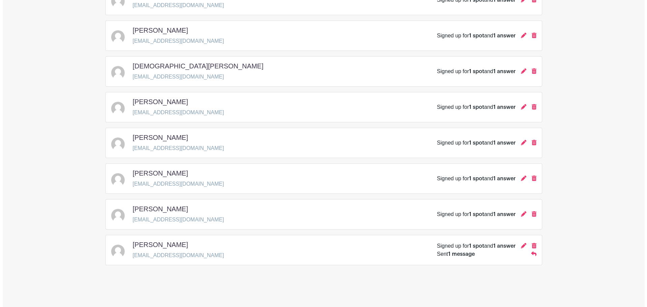
scroll to position [203, 0]
click at [522, 177] on icon at bounding box center [520, 177] width 5 height 5
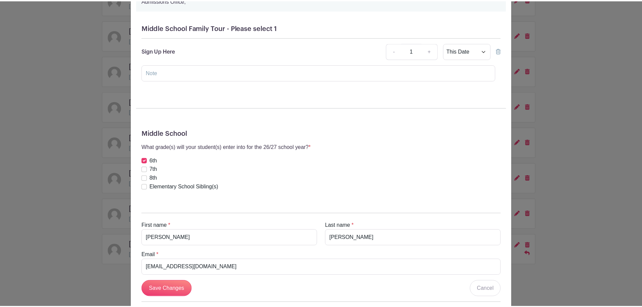
scroll to position [105, 0]
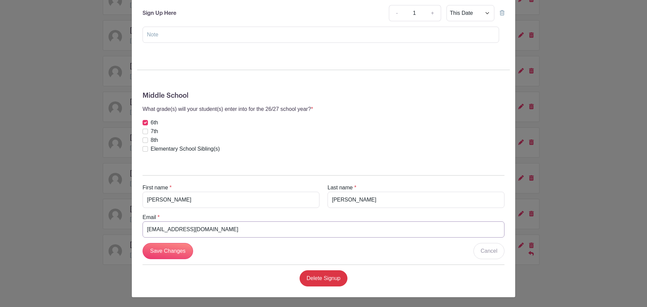
click at [174, 232] on input "[EMAIL_ADDRESS][DOMAIN_NAME]" at bounding box center [323, 229] width 362 height 16
click at [174, 231] on input "[EMAIL_ADDRESS][DOMAIN_NAME]" at bounding box center [323, 229] width 362 height 16
click at [608, 219] on div "[PERSON_NAME] Signup [DATE] 08:45 am to 09:45 am Admissions Office, Middle Scho…" at bounding box center [323, 153] width 647 height 307
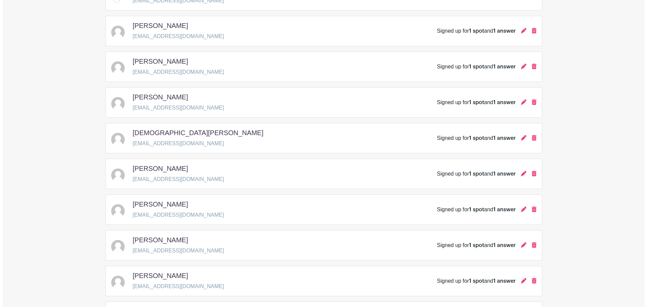
scroll to position [136, 0]
click at [520, 136] on icon at bounding box center [520, 137] width 5 height 5
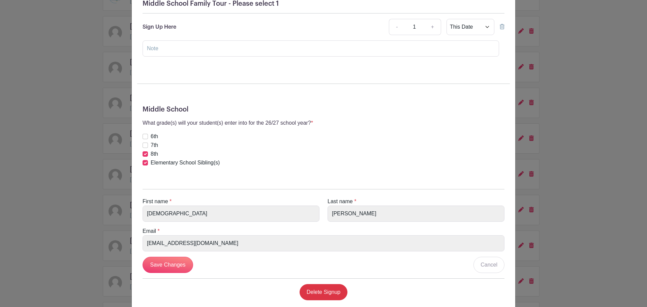
scroll to position [105, 0]
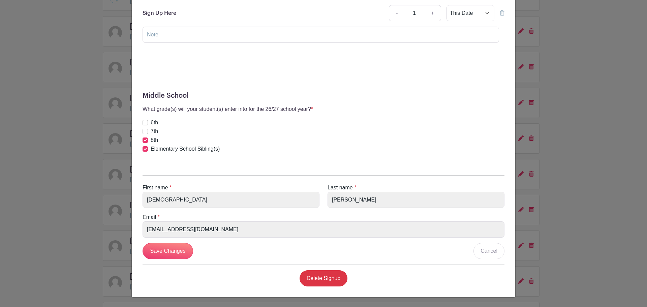
click at [531, 168] on div "[GEOGRAPHIC_DATA][DEMOGRAPHIC_DATA] Admissions's Signup [DATE] 08:45 am to 09:4…" at bounding box center [323, 153] width 647 height 307
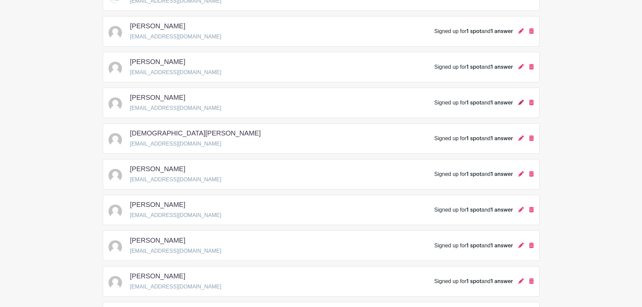
click at [520, 101] on icon at bounding box center [520, 102] width 5 height 5
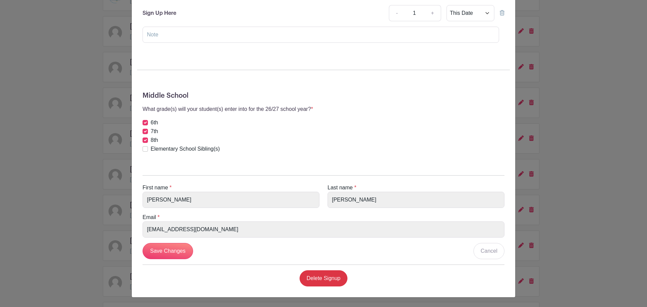
click at [80, 150] on div "[GEOGRAPHIC_DATA][DEMOGRAPHIC_DATA] Admissions's Signup [DATE] 08:45 am to 09:4…" at bounding box center [323, 153] width 647 height 307
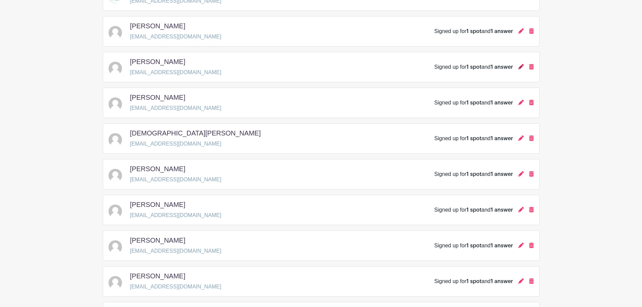
click at [521, 67] on icon at bounding box center [520, 66] width 5 height 5
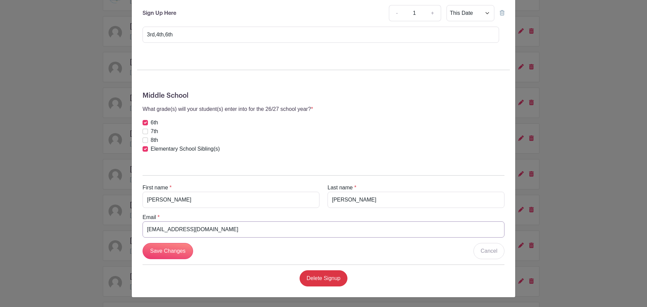
click at [169, 229] on input "[EMAIL_ADDRESS][DOMAIN_NAME]" at bounding box center [323, 229] width 362 height 16
click at [169, 228] on input "[EMAIL_ADDRESS][DOMAIN_NAME]" at bounding box center [323, 229] width 362 height 16
click at [572, 222] on div "[PERSON_NAME] Signup [DATE] 08:45 am to 09:45 am Admissions Office, Middle Scho…" at bounding box center [323, 153] width 647 height 307
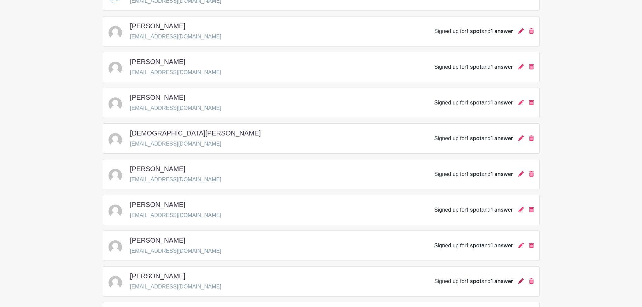
click at [519, 282] on icon at bounding box center [520, 280] width 5 height 5
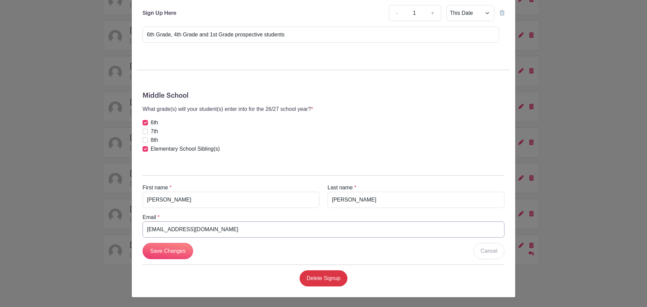
click at [190, 231] on input "[EMAIL_ADDRESS][DOMAIN_NAME]" at bounding box center [323, 229] width 362 height 16
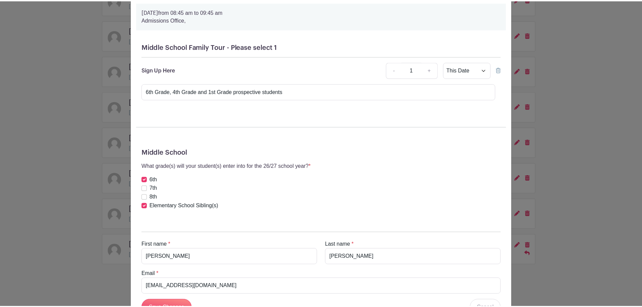
scroll to position [0, 0]
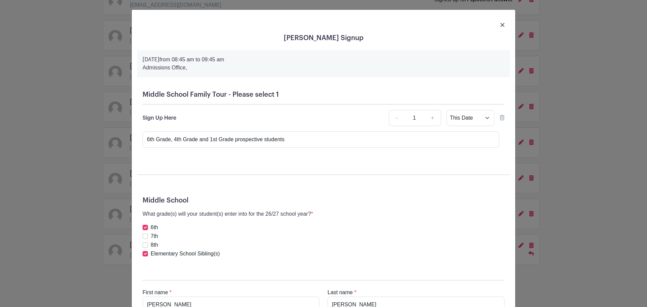
click at [630, 155] on div "[PERSON_NAME] Signup [DATE] 08:45 am to 09:45 am Admissions Office, Middle Scho…" at bounding box center [323, 153] width 647 height 307
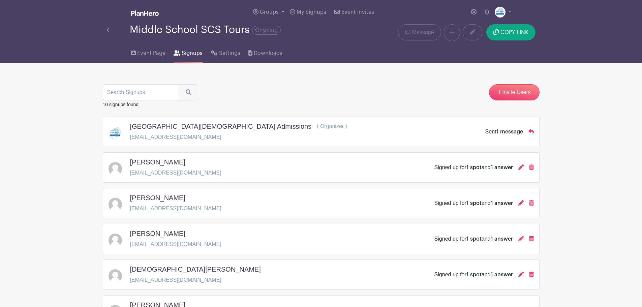
click at [114, 33] on div at bounding box center [118, 30] width 23 height 8
click at [111, 29] on img at bounding box center [110, 30] width 7 height 5
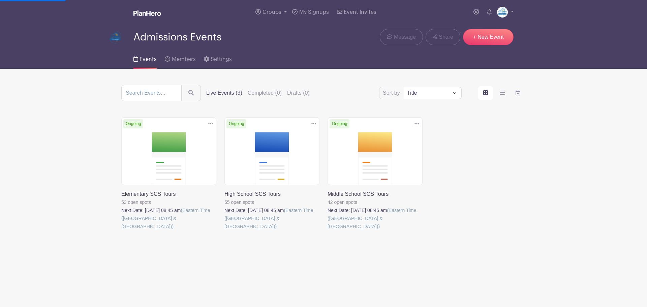
click at [224, 230] on link at bounding box center [224, 230] width 0 height 0
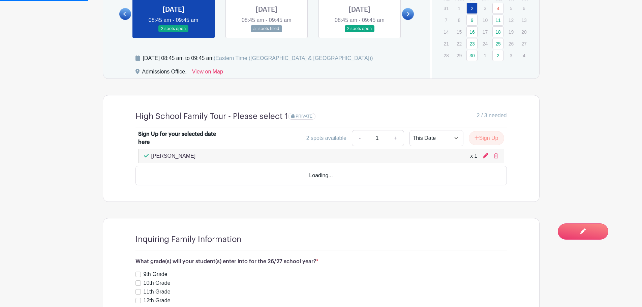
scroll to position [471, 0]
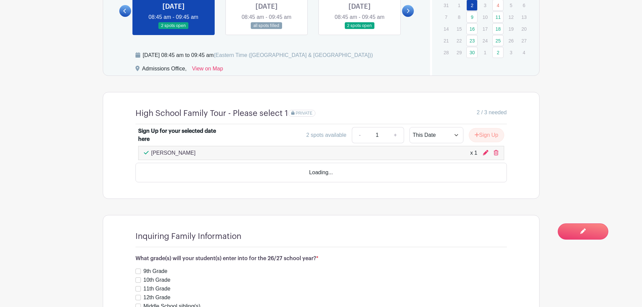
drag, startPoint x: 212, startPoint y: 157, endPoint x: 151, endPoint y: 156, distance: 61.6
click at [151, 156] on div "[PERSON_NAME] x 1" at bounding box center [321, 153] width 366 height 14
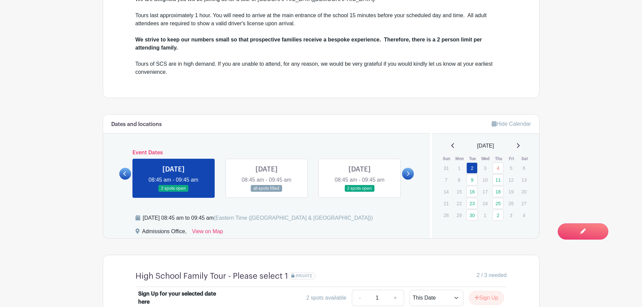
scroll to position [303, 0]
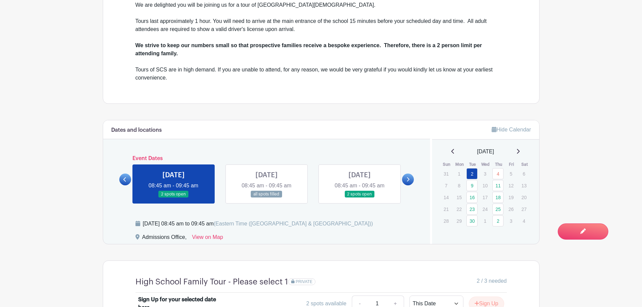
click at [266, 198] on link at bounding box center [266, 198] width 0 height 0
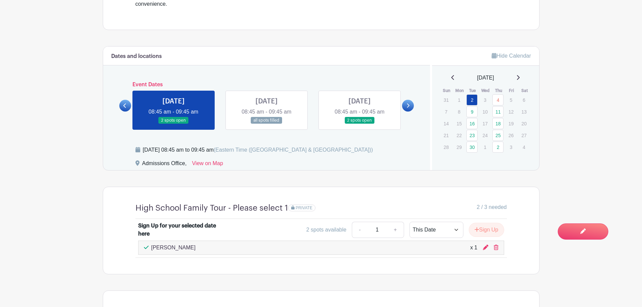
scroll to position [363, 0]
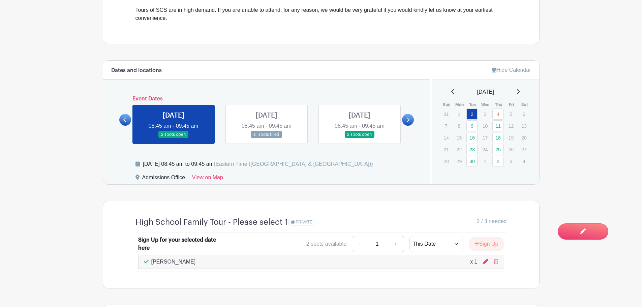
click at [272, 190] on turbo-frame "Dates and locations Event Dates [DATE] 08:45 am - 09:45 am 2 spots open [DATE] …" at bounding box center [321, 174] width 436 height 228
click at [266, 138] on link at bounding box center [266, 138] width 0 height 0
click at [359, 138] on link at bounding box center [359, 138] width 0 height 0
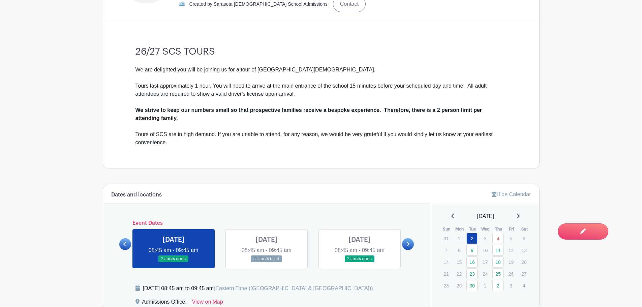
scroll to position [161, 0]
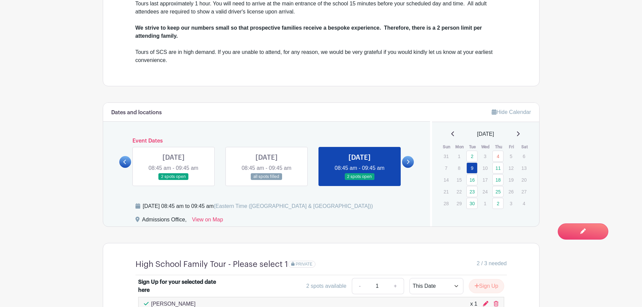
scroll to position [329, 0]
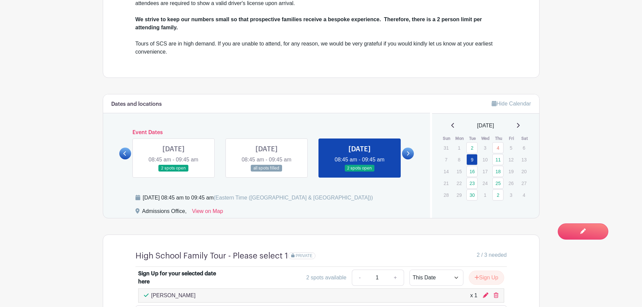
click at [266, 172] on link at bounding box center [266, 172] width 0 height 0
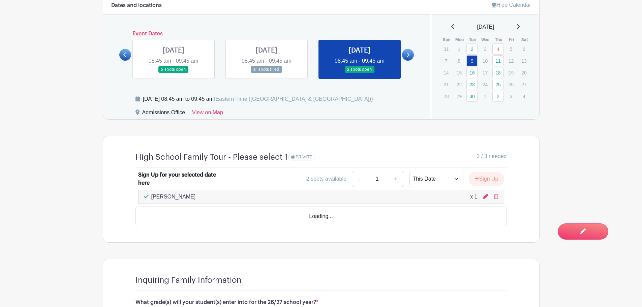
scroll to position [430, 0]
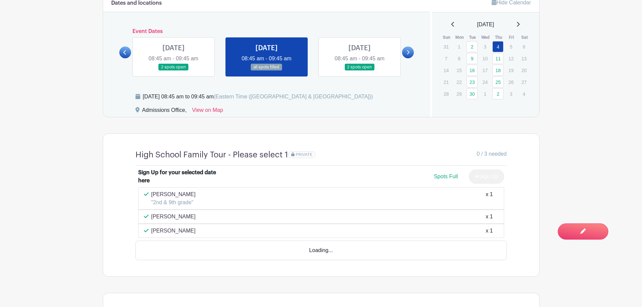
drag, startPoint x: 197, startPoint y: 191, endPoint x: 150, endPoint y: 195, distance: 47.3
click at [150, 195] on div "[PERSON_NAME] "2nd & 9th grade" x 1" at bounding box center [321, 198] width 354 height 16
drag, startPoint x: 191, startPoint y: 219, endPoint x: 151, endPoint y: 217, distance: 40.1
click at [151, 217] on div "[PERSON_NAME] x 1" at bounding box center [321, 217] width 354 height 8
drag, startPoint x: 187, startPoint y: 228, endPoint x: 152, endPoint y: 230, distance: 35.1
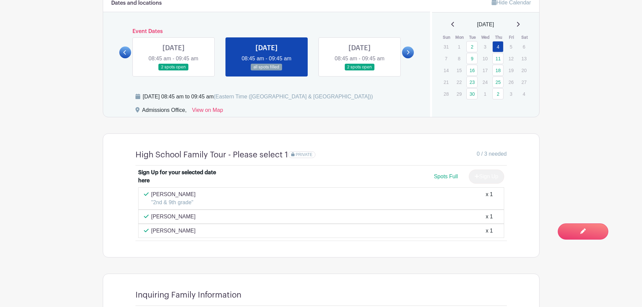
click at [152, 230] on div "[PERSON_NAME] x 1" at bounding box center [321, 231] width 354 height 8
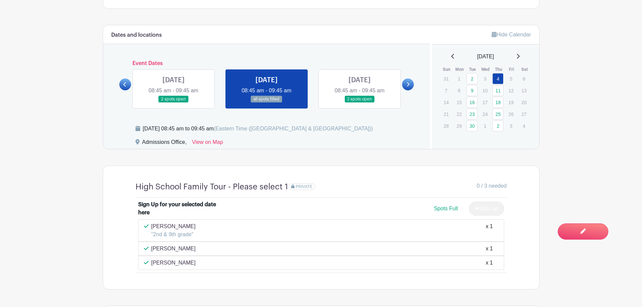
scroll to position [295, 0]
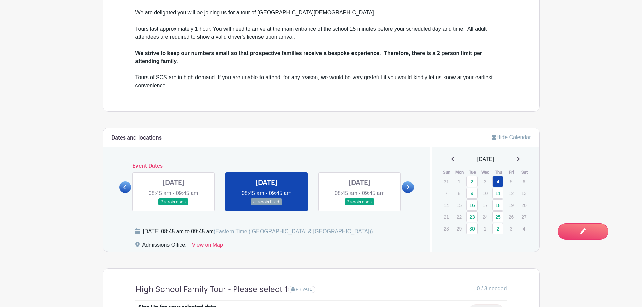
click at [359, 205] on link at bounding box center [359, 205] width 0 height 0
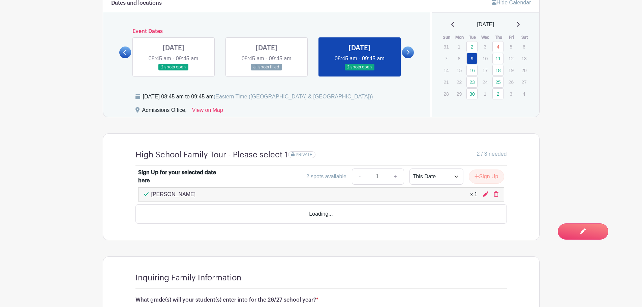
drag, startPoint x: 195, startPoint y: 192, endPoint x: 147, endPoint y: 193, distance: 48.5
click at [147, 193] on div "[PERSON_NAME] x 1" at bounding box center [321, 194] width 354 height 8
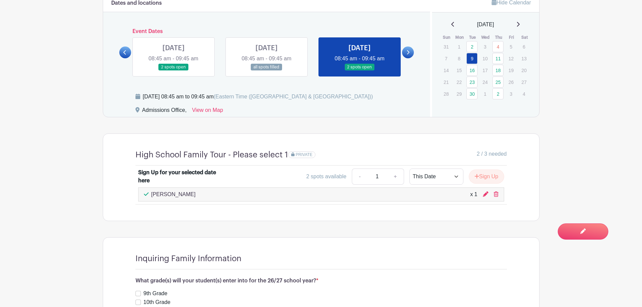
click at [408, 51] on icon at bounding box center [407, 52] width 3 height 5
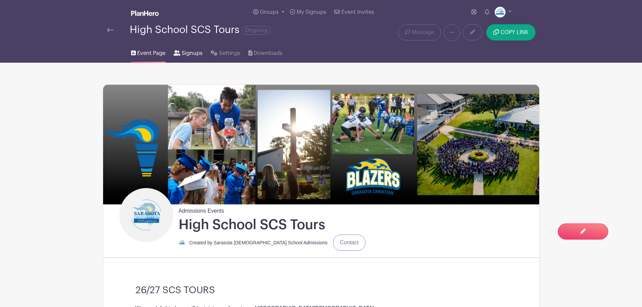
click at [196, 57] on span "Signups" at bounding box center [192, 53] width 21 height 8
click at [200, 57] on link "Signups" at bounding box center [187, 52] width 29 height 22
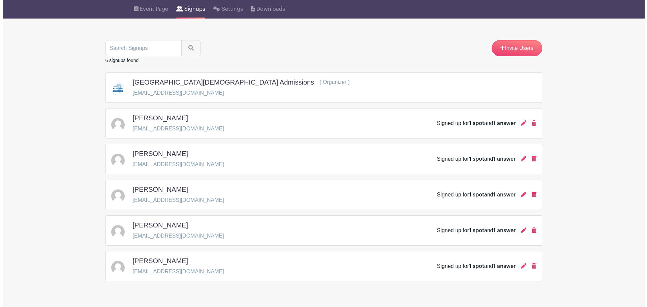
scroll to position [61, 0]
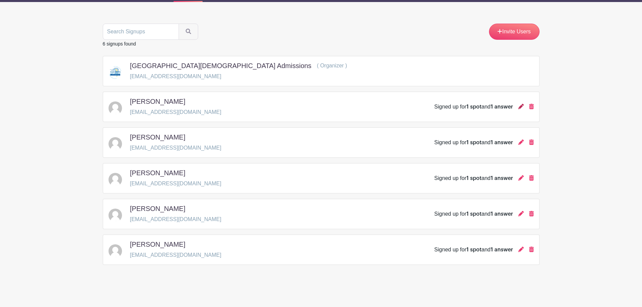
click at [520, 106] on icon at bounding box center [520, 106] width 5 height 5
click at [519, 106] on icon at bounding box center [520, 106] width 5 height 5
click at [519, 104] on icon at bounding box center [520, 106] width 5 height 5
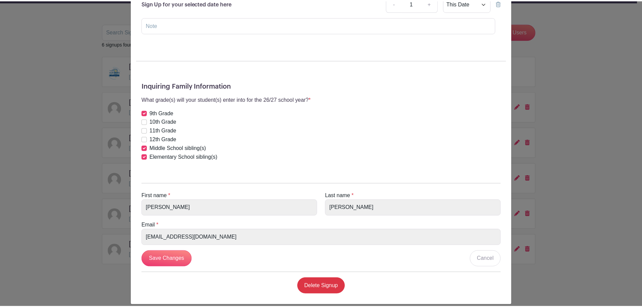
scroll to position [122, 0]
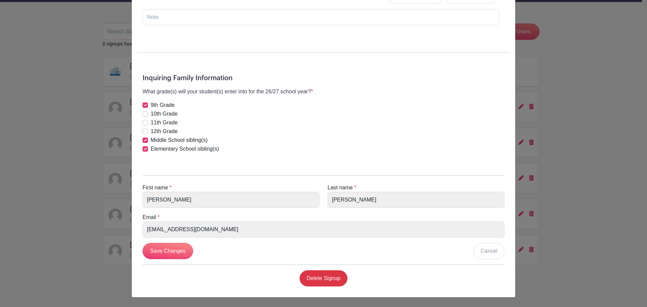
click at [289, 239] on div "First name * [PERSON_NAME] Last name * [PERSON_NAME] Email * [EMAIL_ADDRESS][DO…" at bounding box center [323, 227] width 372 height 127
click at [573, 162] on div "[GEOGRAPHIC_DATA][DEMOGRAPHIC_DATA] Admissions's Signup [DATE] 08:45 am to 09:4…" at bounding box center [323, 153] width 647 height 307
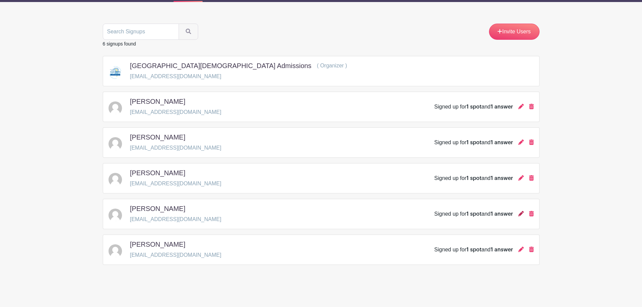
click at [518, 213] on icon at bounding box center [520, 213] width 5 height 5
click at [521, 215] on icon at bounding box center [520, 213] width 5 height 5
click at [520, 215] on icon at bounding box center [520, 213] width 5 height 5
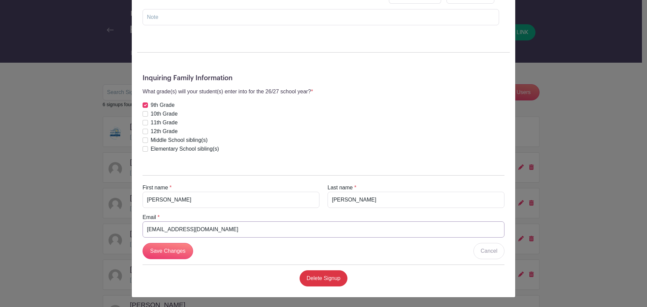
click at [206, 229] on input "[EMAIL_ADDRESS][DOMAIN_NAME]" at bounding box center [323, 229] width 362 height 16
click at [598, 134] on div "[PERSON_NAME] Signup [DATE] 08:45 am to 09:45 am Admissions Office, High School…" at bounding box center [323, 153] width 647 height 307
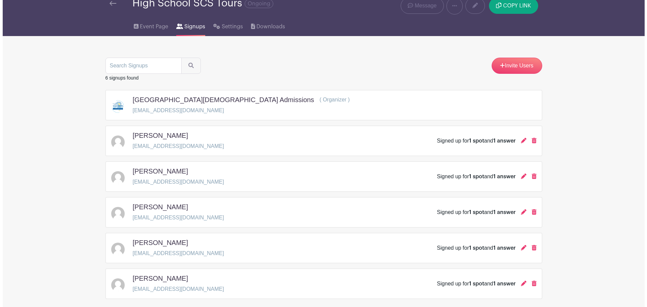
scroll to position [61, 0]
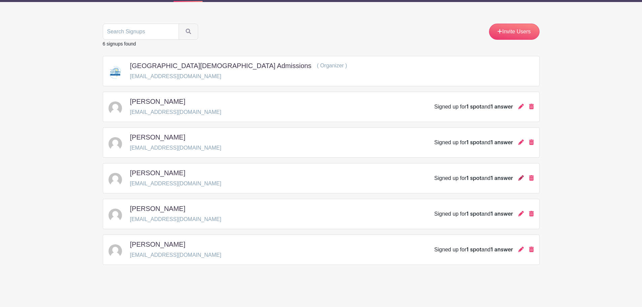
click at [520, 176] on icon at bounding box center [520, 177] width 5 height 5
click at [520, 178] on icon at bounding box center [520, 177] width 5 height 5
drag, startPoint x: 212, startPoint y: 183, endPoint x: 128, endPoint y: 183, distance: 84.2
click at [128, 183] on div "[PERSON_NAME] [EMAIL_ADDRESS][DOMAIN_NAME] Signed up for 1 spot and 1 answer" at bounding box center [320, 178] width 425 height 19
click at [195, 180] on p "[EMAIL_ADDRESS][DOMAIN_NAME]" at bounding box center [175, 184] width 91 height 8
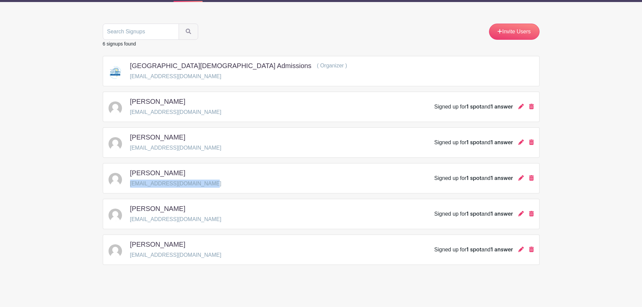
drag, startPoint x: 204, startPoint y: 184, endPoint x: 131, endPoint y: 183, distance: 73.4
click at [131, 183] on div "[PERSON_NAME] [EMAIL_ADDRESS][DOMAIN_NAME] Signed up for 1 spot and 1 answer" at bounding box center [320, 178] width 425 height 19
click at [519, 177] on icon at bounding box center [520, 177] width 5 height 5
click at [373, 177] on div "[PERSON_NAME] [EMAIL_ADDRESS][DOMAIN_NAME] Signed up for 1 spot and 1 answer" at bounding box center [320, 178] width 425 height 19
click at [521, 178] on icon at bounding box center [520, 177] width 5 height 5
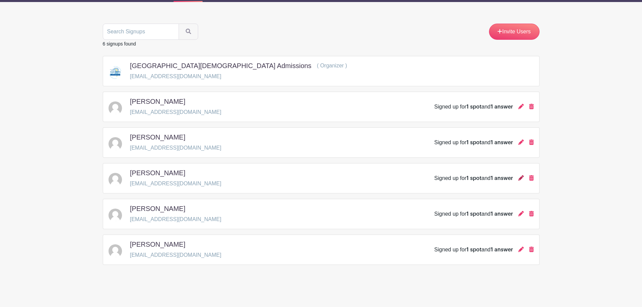
click at [522, 177] on icon at bounding box center [520, 177] width 5 height 5
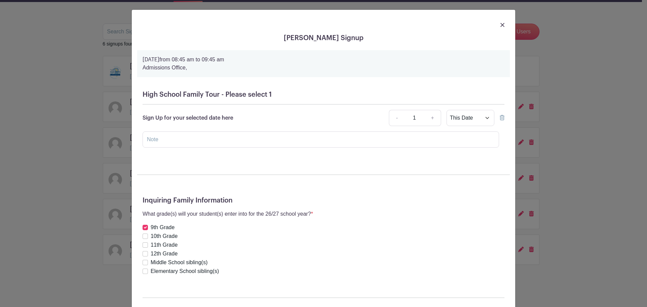
scroll to position [122, 0]
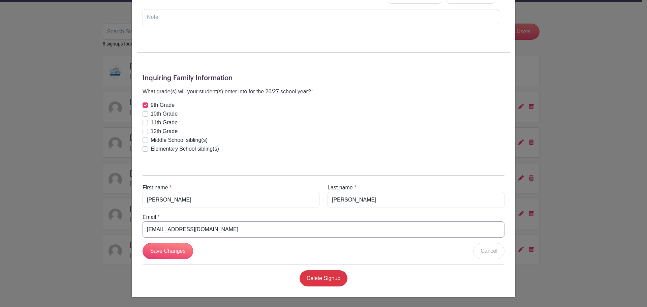
click at [187, 231] on input "[EMAIL_ADDRESS][DOMAIN_NAME]" at bounding box center [323, 229] width 362 height 16
click at [186, 231] on input "[EMAIL_ADDRESS][DOMAIN_NAME]" at bounding box center [323, 229] width 362 height 16
click at [543, 191] on div "[PERSON_NAME] Signup [DATE] 08:45 am to 09:45 am Admissions Office, High School…" at bounding box center [323, 153] width 647 height 307
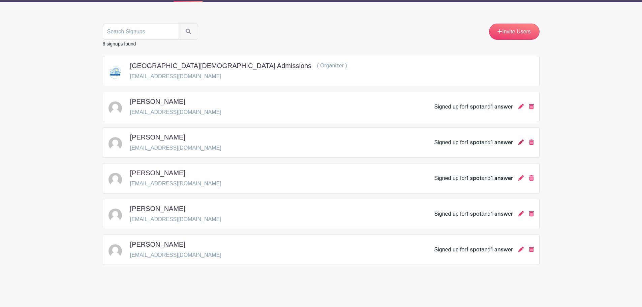
click at [522, 143] on icon at bounding box center [520, 141] width 5 height 5
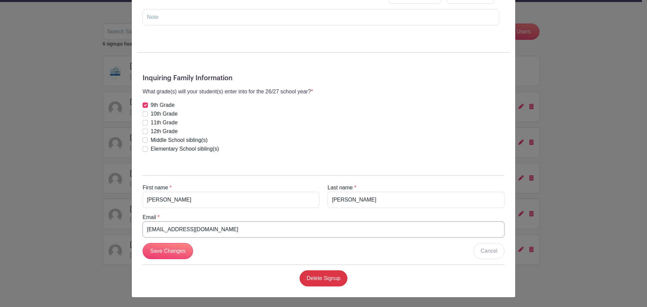
click at [176, 230] on input "[EMAIL_ADDRESS][DOMAIN_NAME]" at bounding box center [323, 229] width 362 height 16
click at [543, 194] on div "[PERSON_NAME] Signup [DATE] 08:45 am to 09:45 am Admissions Office, High School…" at bounding box center [323, 153] width 647 height 307
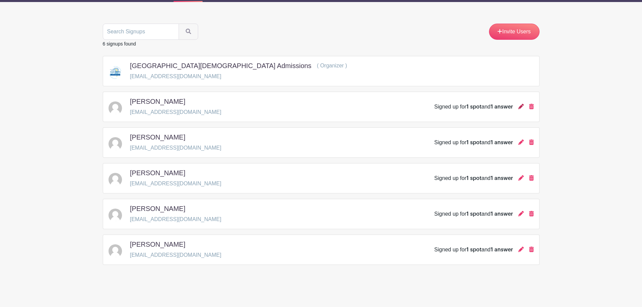
click at [519, 109] on icon at bounding box center [520, 106] width 5 height 5
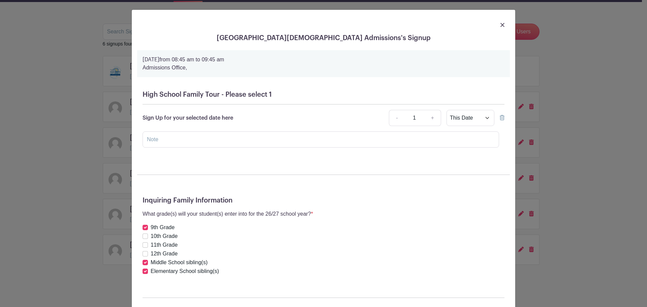
scroll to position [34, 0]
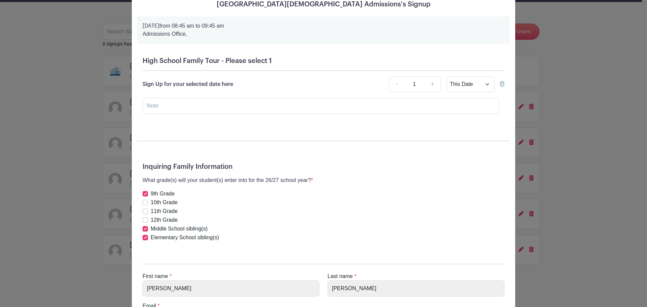
click at [565, 166] on div "[GEOGRAPHIC_DATA][DEMOGRAPHIC_DATA] Admissions's Signup [DATE] 08:45 am to 09:4…" at bounding box center [323, 153] width 647 height 307
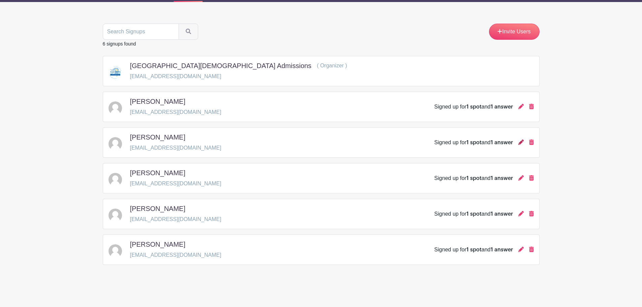
click at [519, 141] on icon at bounding box center [520, 141] width 5 height 5
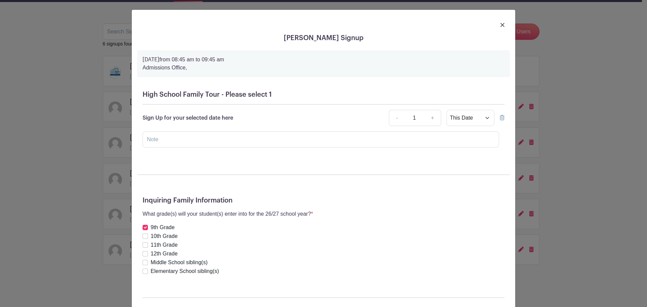
drag, startPoint x: 589, startPoint y: 164, endPoint x: 550, endPoint y: 175, distance: 40.9
click at [589, 164] on div "[PERSON_NAME] Signup [DATE] 08:45 am to 09:45 am Admissions Office, High School…" at bounding box center [323, 153] width 647 height 307
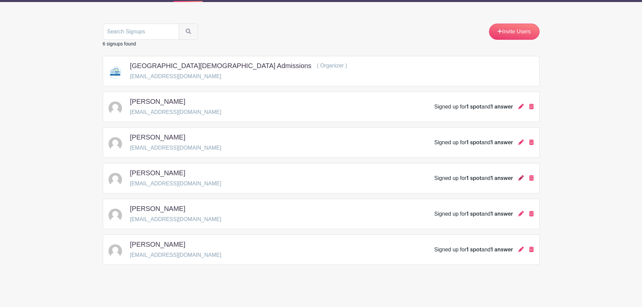
click at [520, 177] on icon at bounding box center [520, 177] width 5 height 5
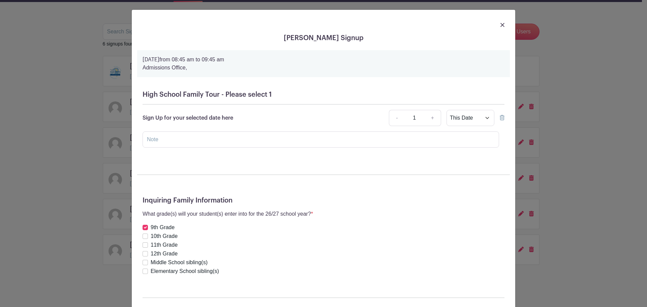
click at [599, 167] on div "[PERSON_NAME] Signup [DATE] 08:45 am to 09:45 am Admissions Office, High School…" at bounding box center [323, 153] width 647 height 307
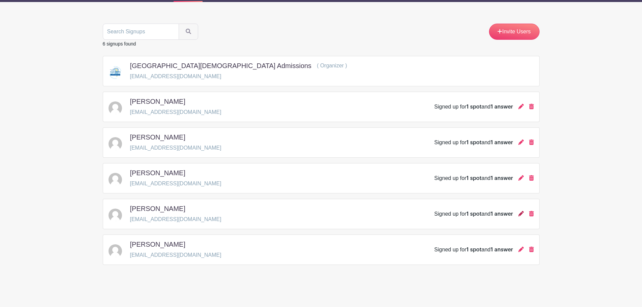
click at [519, 215] on icon at bounding box center [520, 213] width 5 height 5
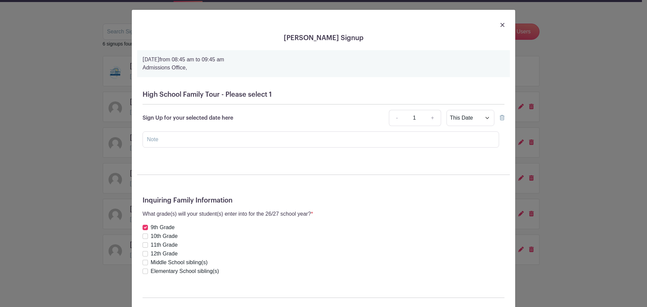
click at [576, 199] on div "[PERSON_NAME] Signup [DATE] 08:45 am to 09:45 am Admissions Office, High School…" at bounding box center [323, 153] width 647 height 307
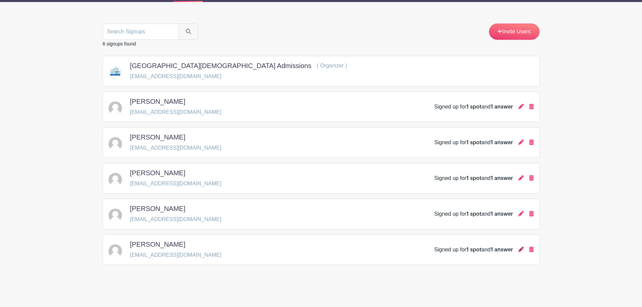
click at [522, 248] on icon at bounding box center [520, 249] width 5 height 5
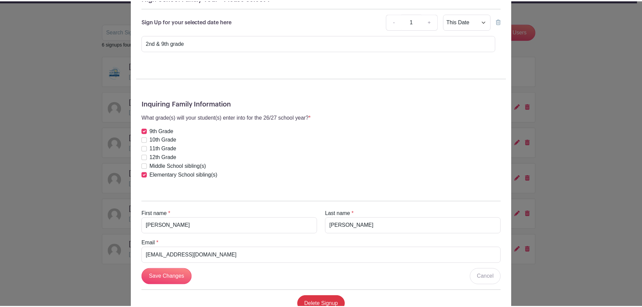
scroll to position [101, 0]
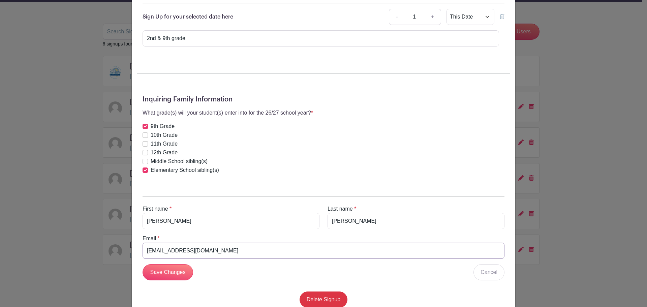
click at [217, 252] on input "[EMAIL_ADDRESS][DOMAIN_NAME]" at bounding box center [323, 250] width 362 height 16
click at [527, 171] on div "[PERSON_NAME] Signup [DATE] 08:45 am to 09:45 am Admissions Office, High School…" at bounding box center [323, 153] width 647 height 307
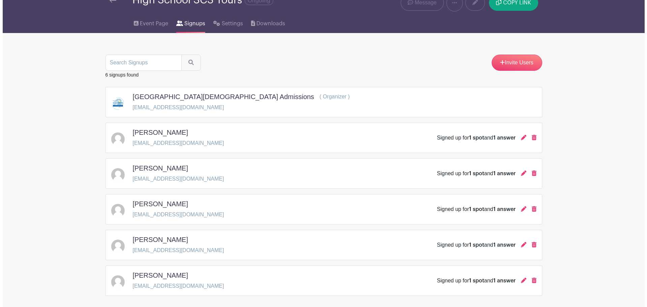
scroll to position [0, 0]
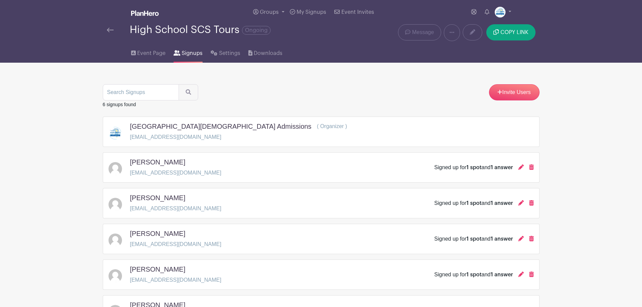
click at [113, 28] on img at bounding box center [110, 30] width 7 height 5
